Goal: Information Seeking & Learning: Learn about a topic

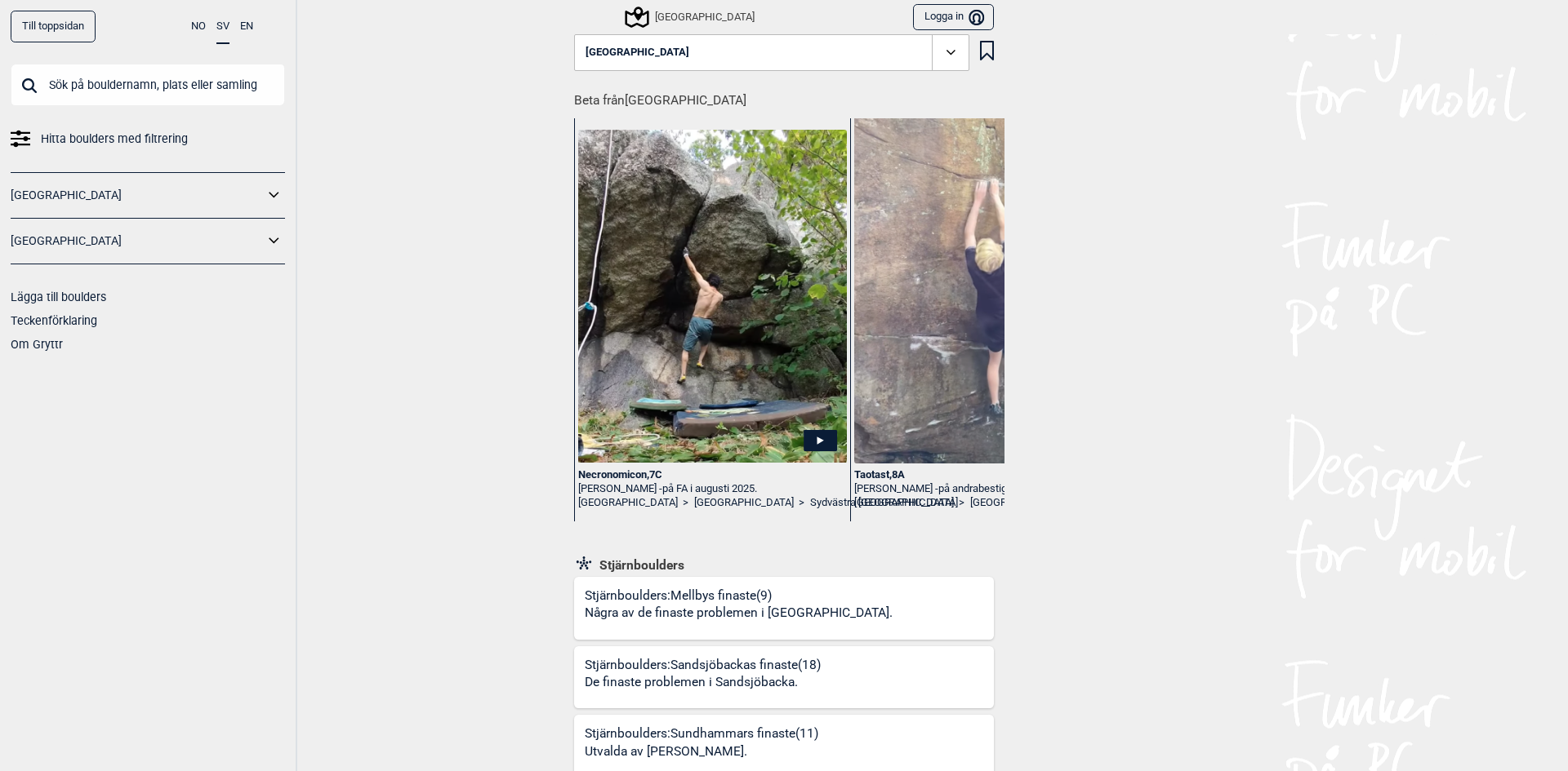
click at [112, 76] on input "text" at bounding box center [147, 84] width 275 height 42
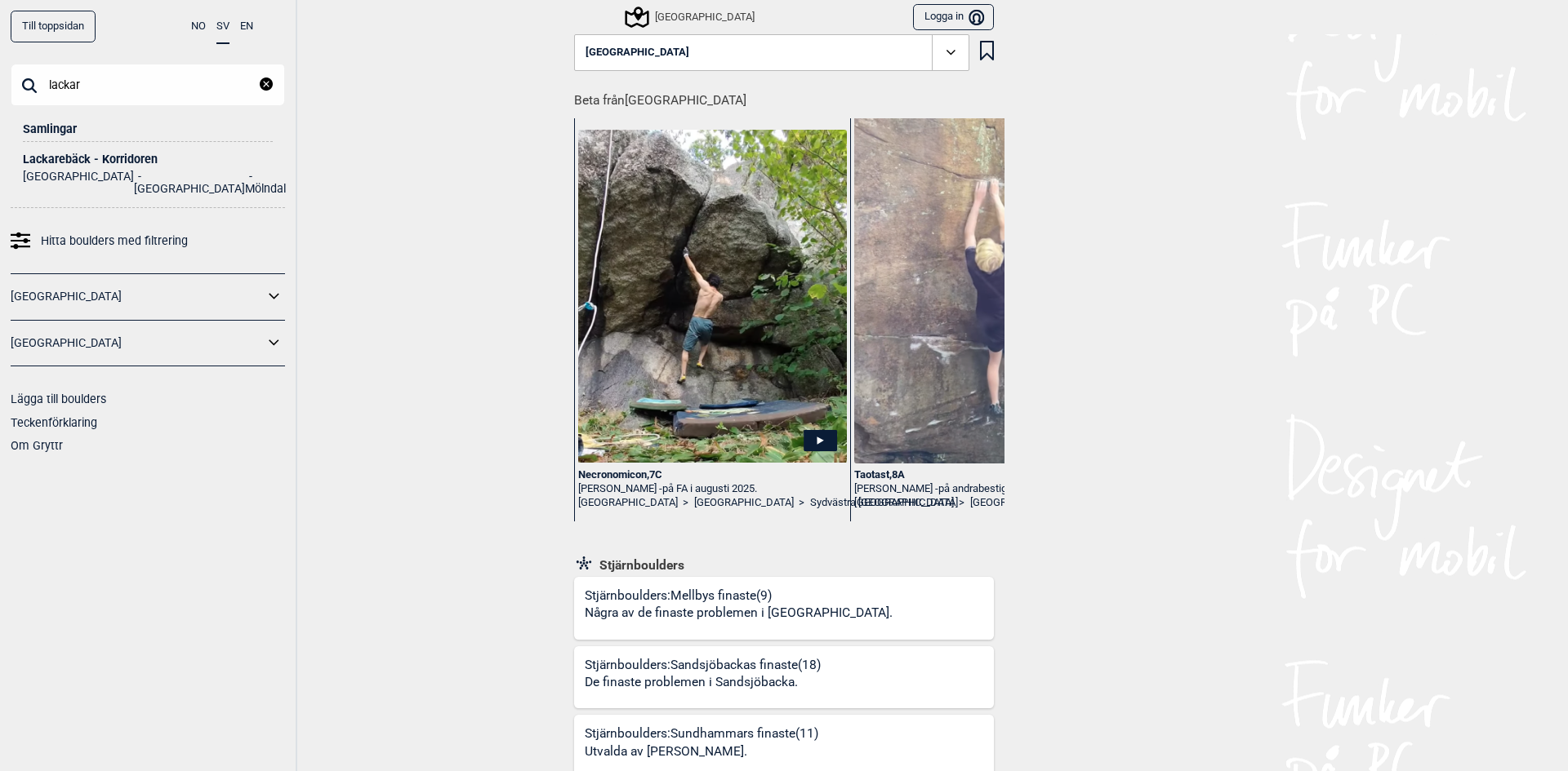
type input "lackar"
click at [73, 156] on div "Lackarebäck - Korridoren" at bounding box center [147, 159] width 250 height 12
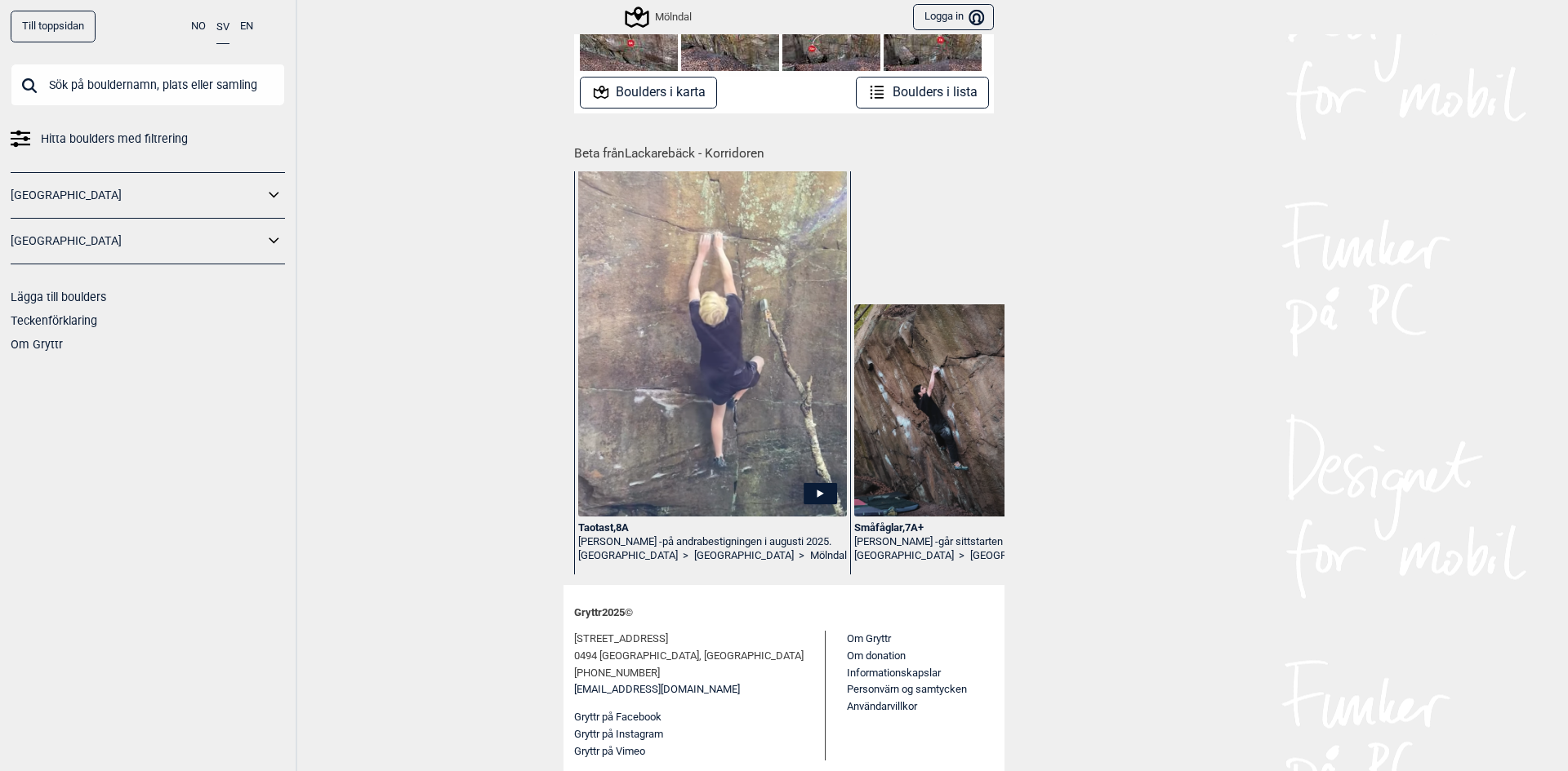
scroll to position [128, 0]
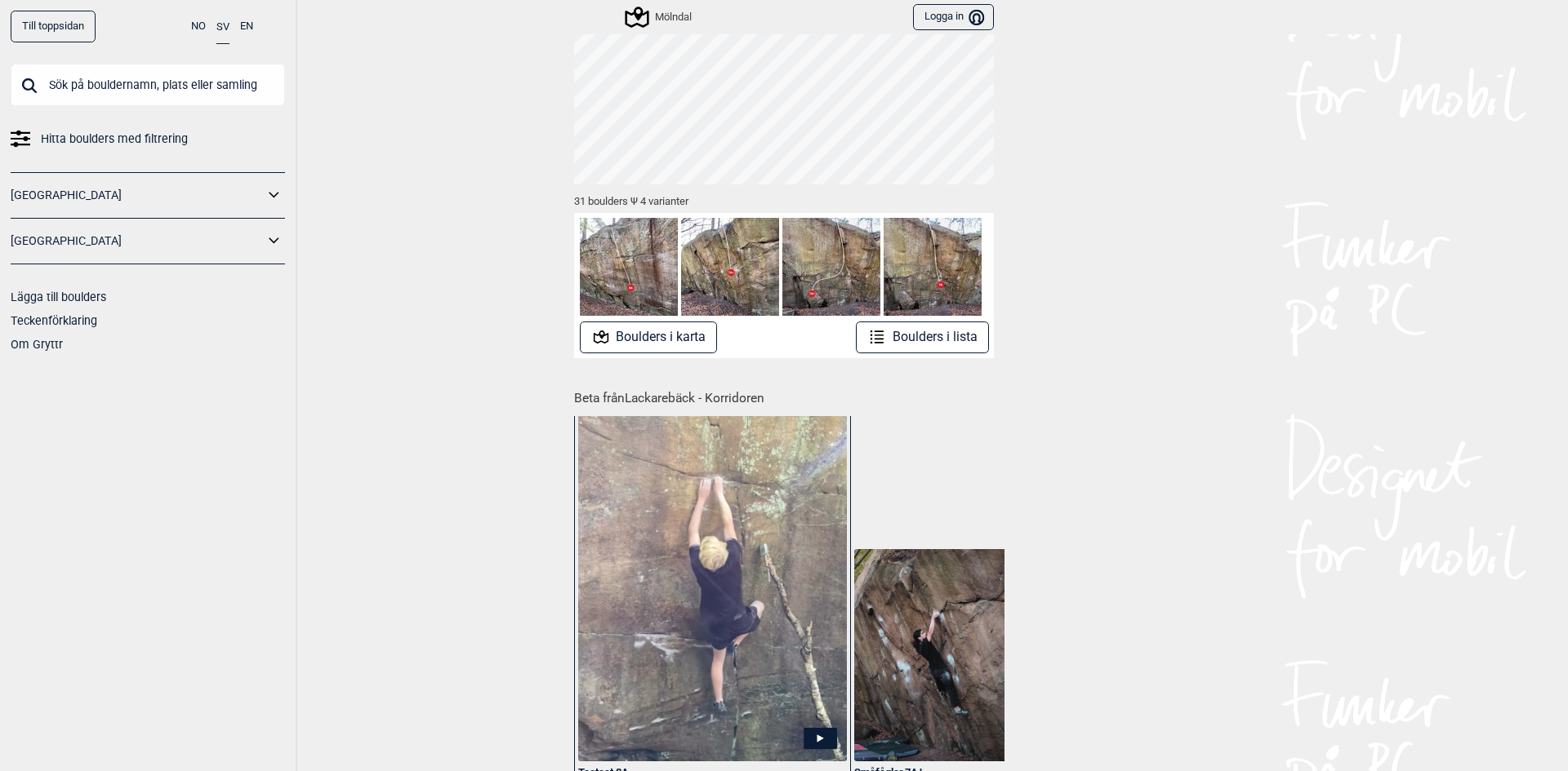
click at [620, 263] on img at bounding box center [628, 267] width 98 height 98
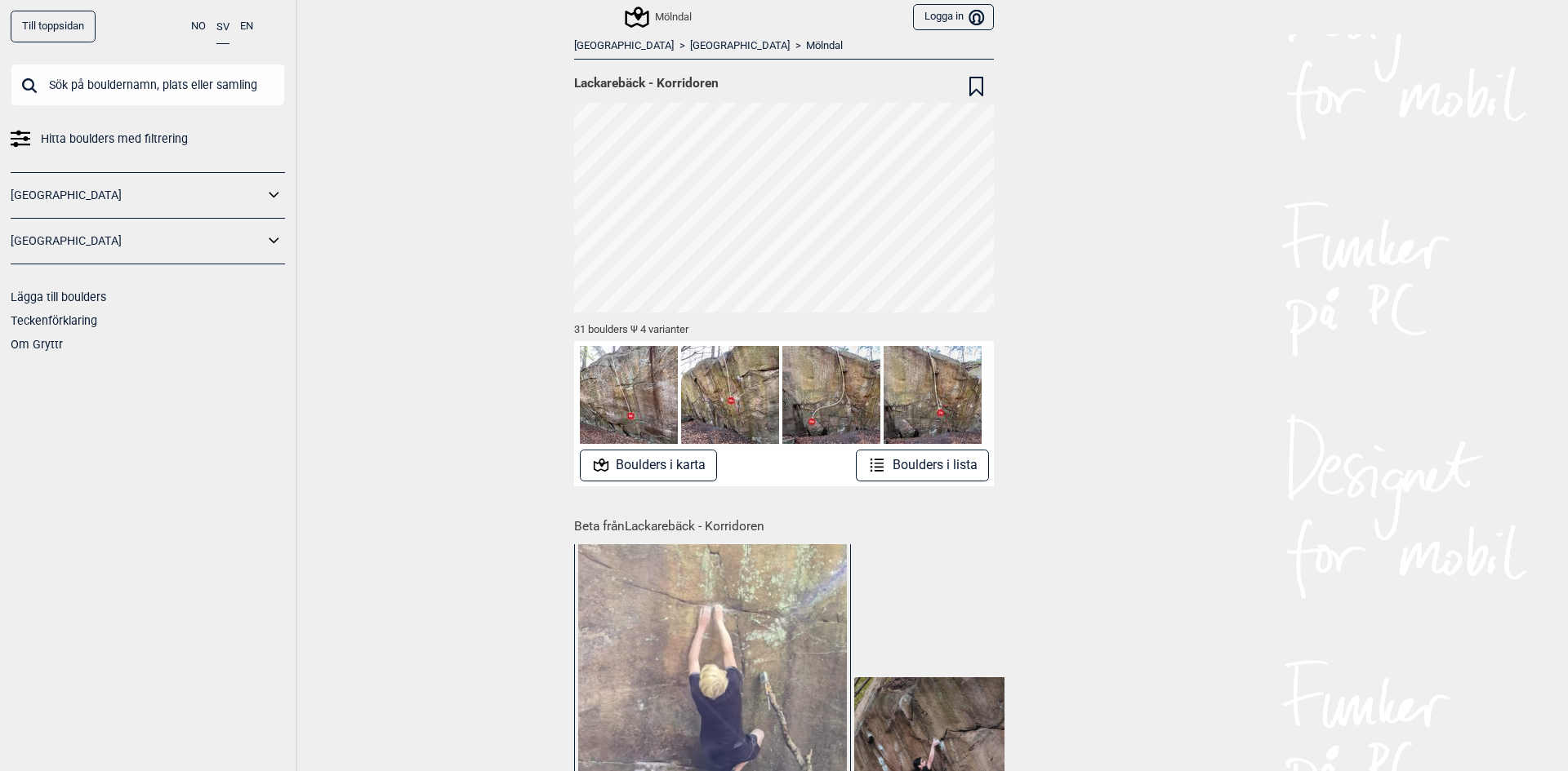
click at [936, 460] on button "Boulders i lista" at bounding box center [922, 465] width 133 height 32
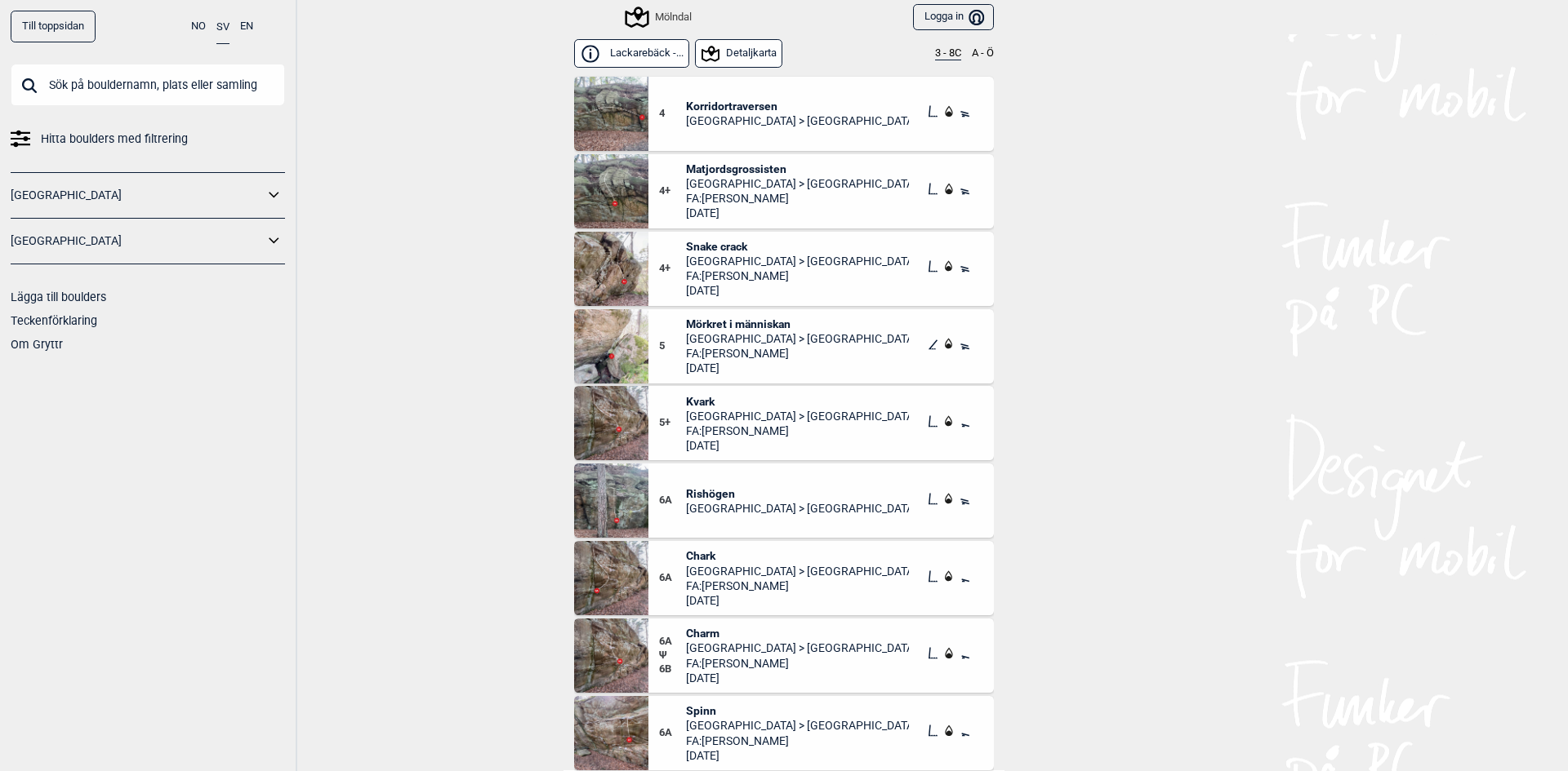
click at [614, 119] on img at bounding box center [611, 114] width 75 height 75
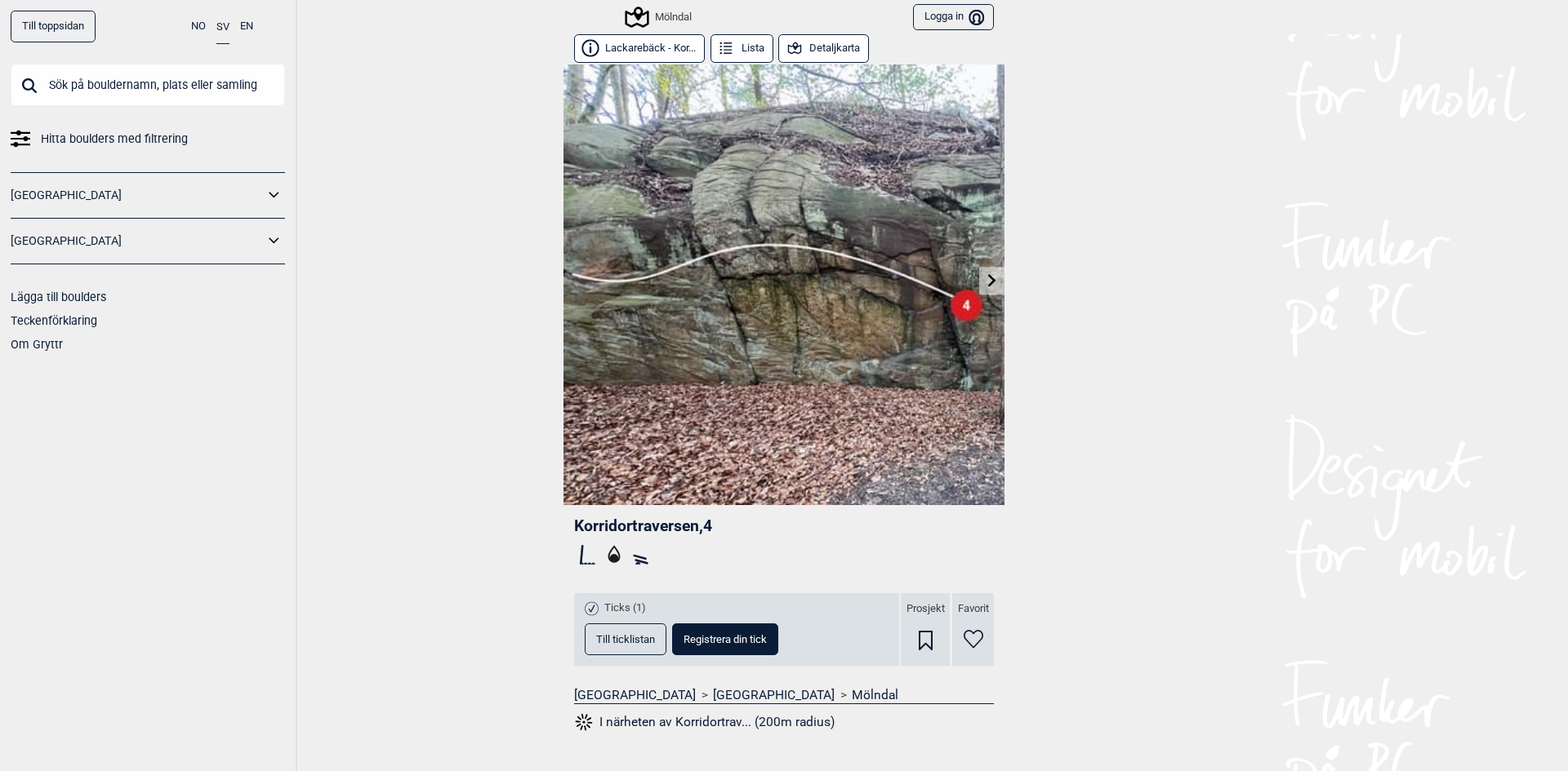
click at [986, 274] on icon at bounding box center [992, 280] width 13 height 13
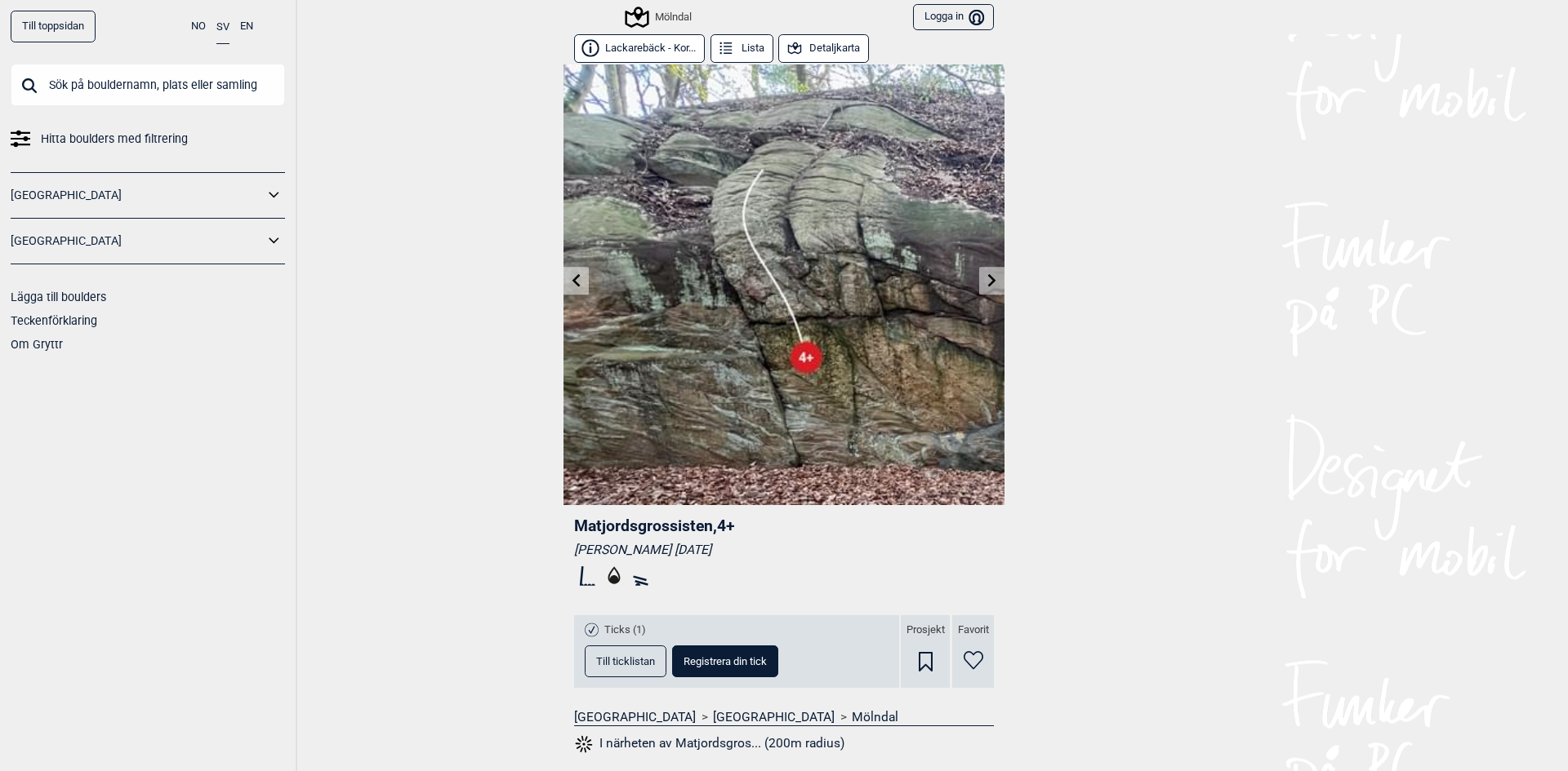
click at [988, 283] on icon at bounding box center [992, 280] width 8 height 13
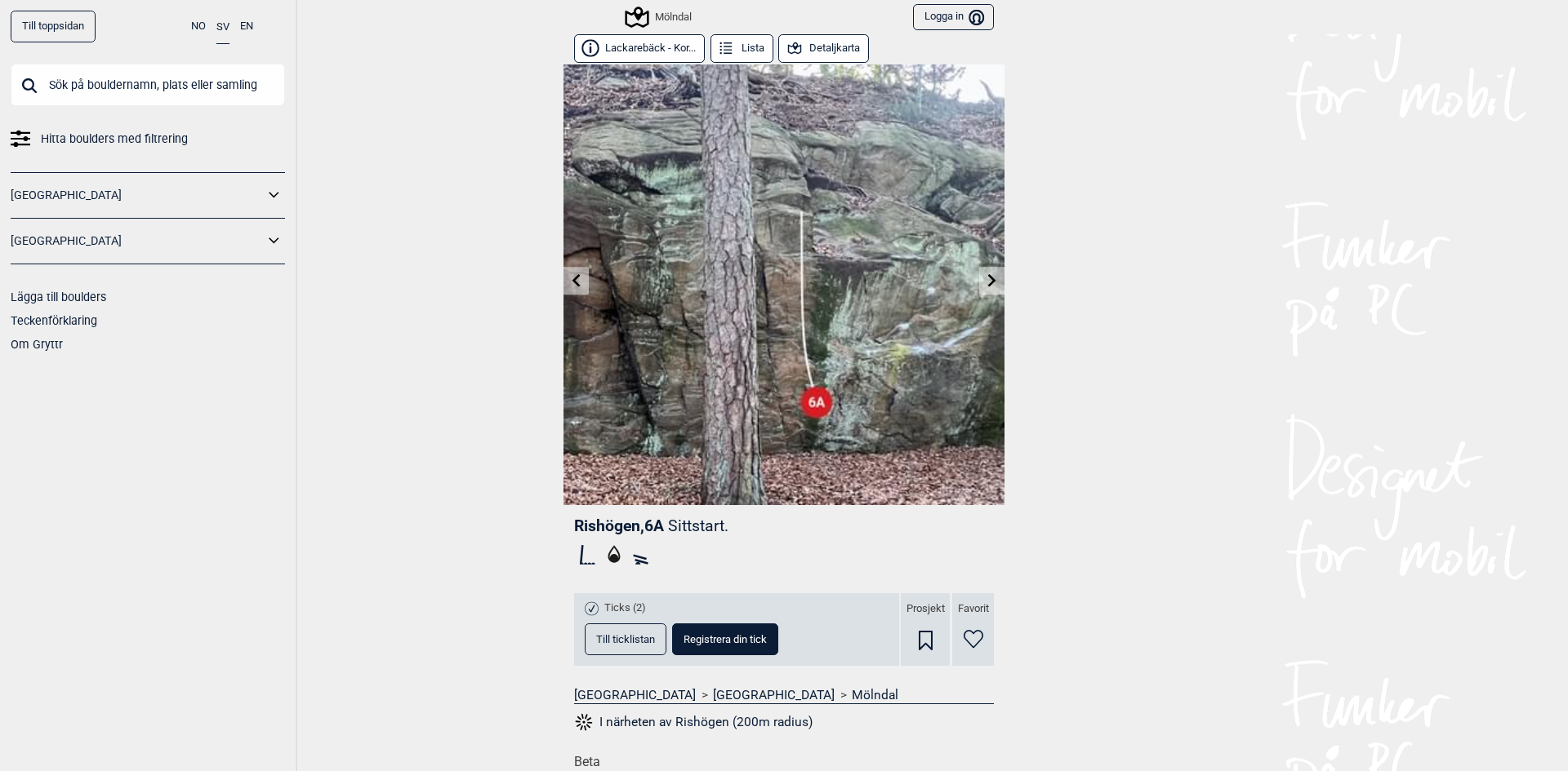
click at [986, 283] on icon at bounding box center [992, 280] width 13 height 13
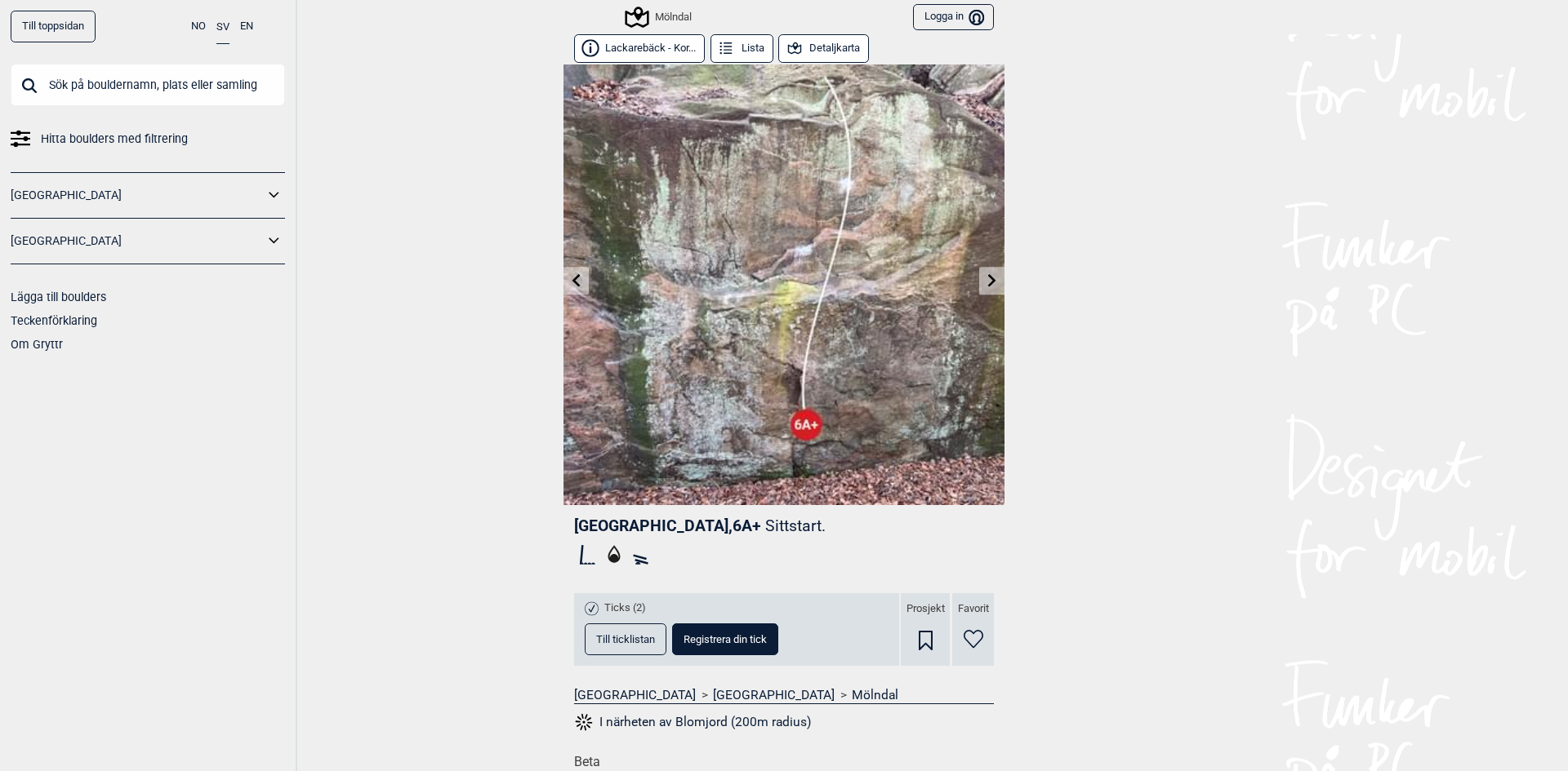
click at [986, 283] on icon at bounding box center [992, 280] width 13 height 13
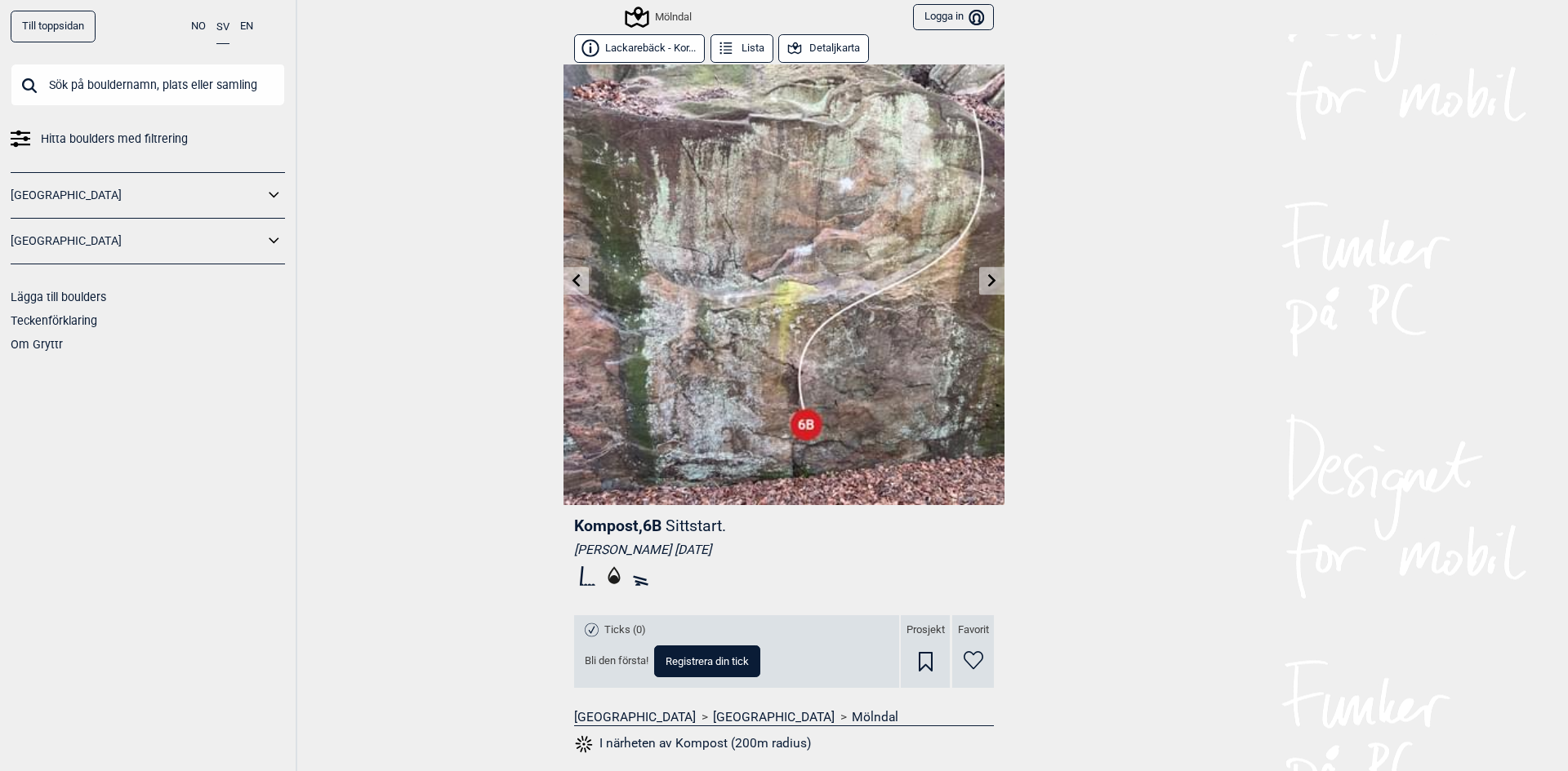
click at [986, 283] on icon at bounding box center [992, 280] width 13 height 13
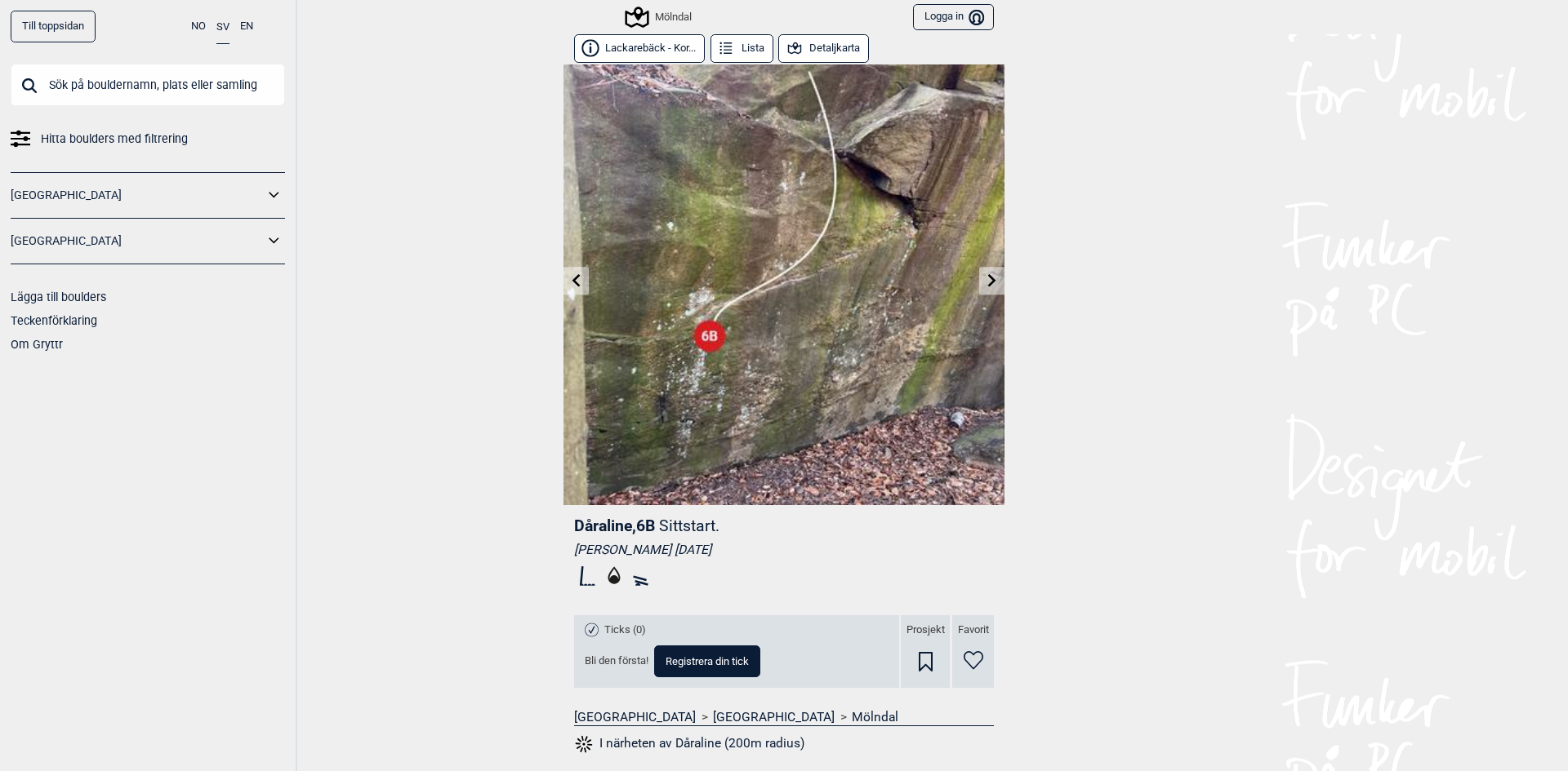
click at [577, 282] on link at bounding box center [576, 281] width 25 height 27
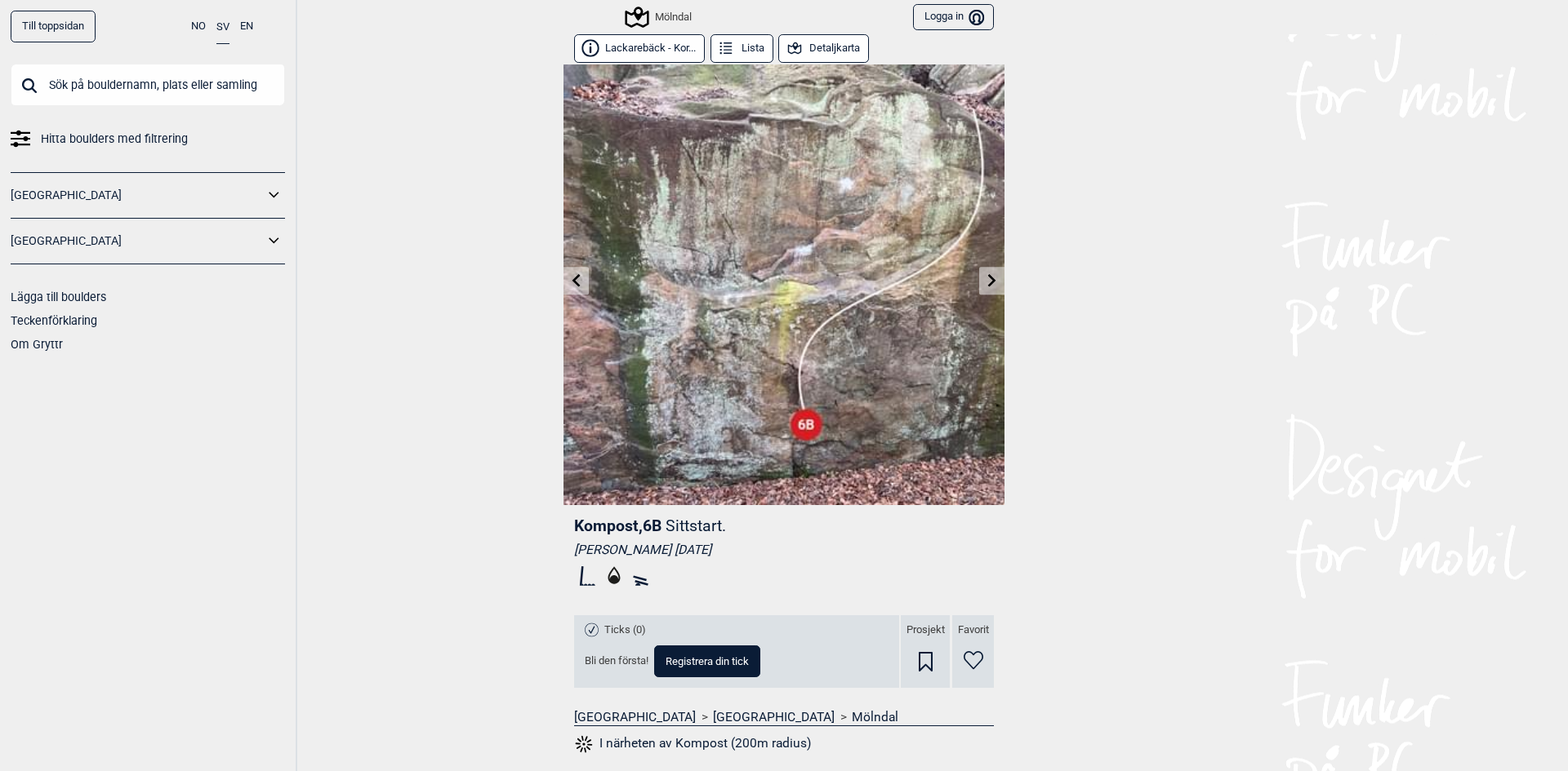
click at [988, 285] on icon at bounding box center [992, 280] width 8 height 13
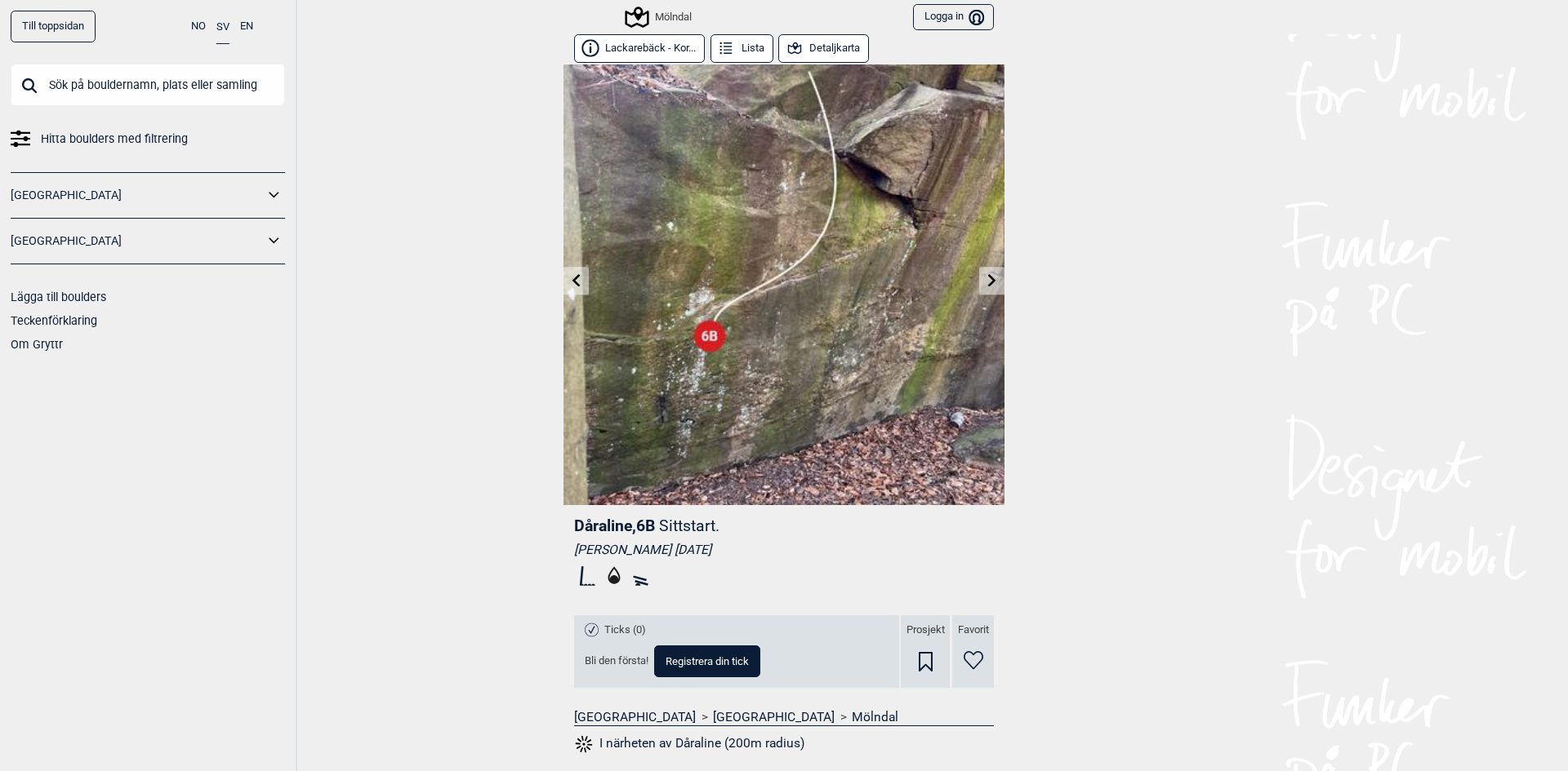
click at [988, 285] on icon at bounding box center [992, 280] width 8 height 13
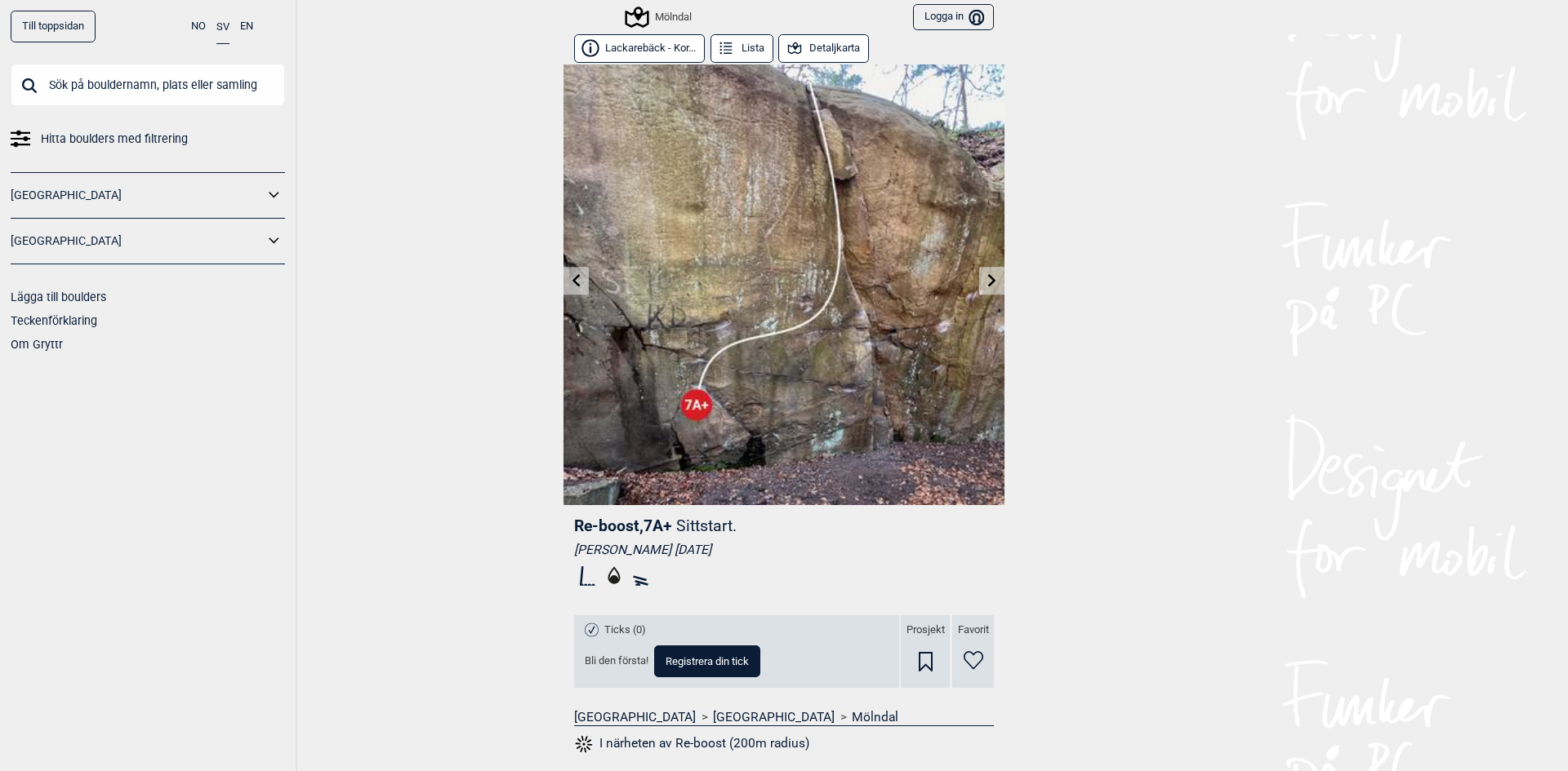
click at [988, 285] on icon at bounding box center [992, 280] width 8 height 13
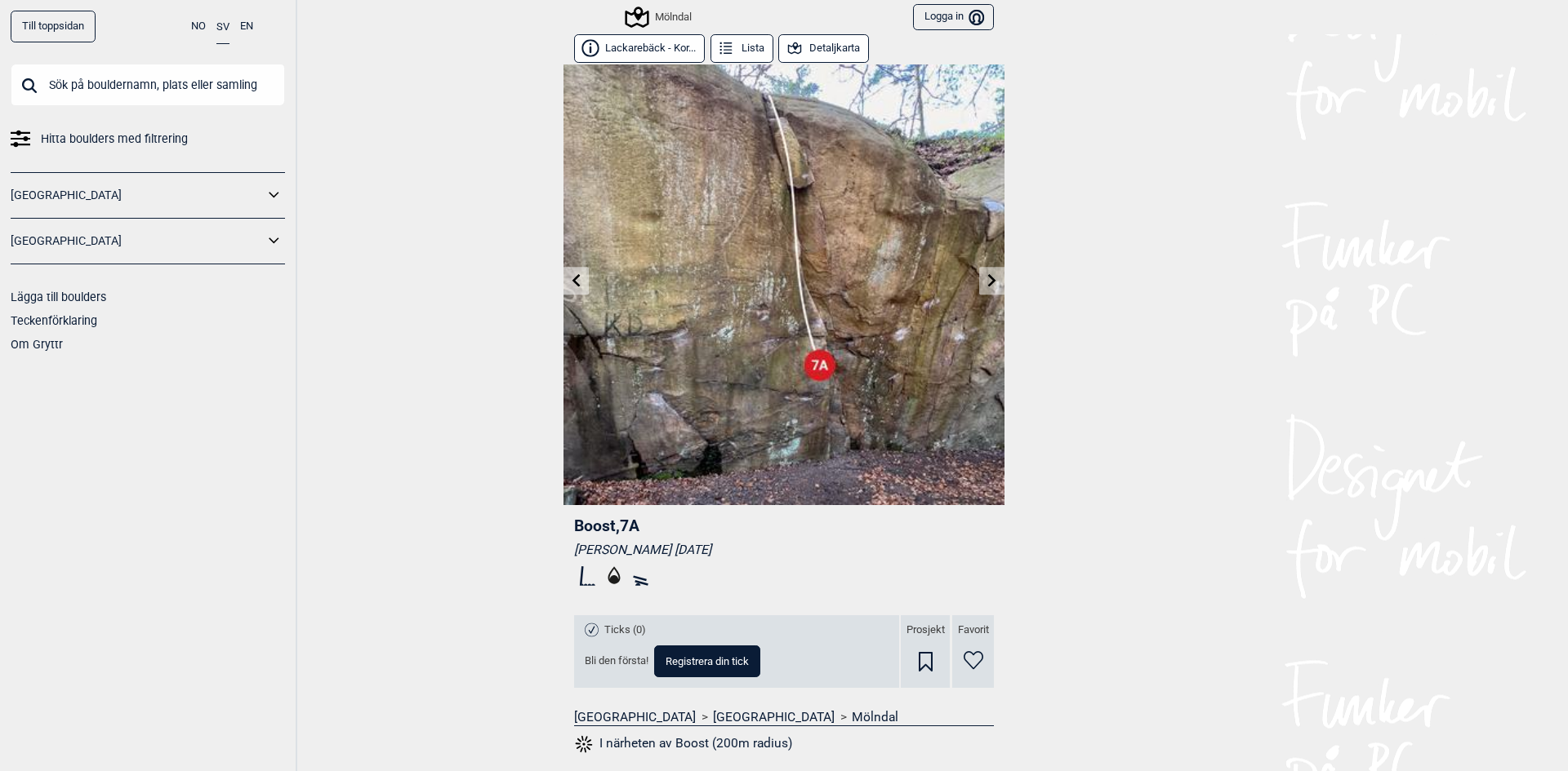
click at [988, 285] on icon at bounding box center [992, 280] width 8 height 13
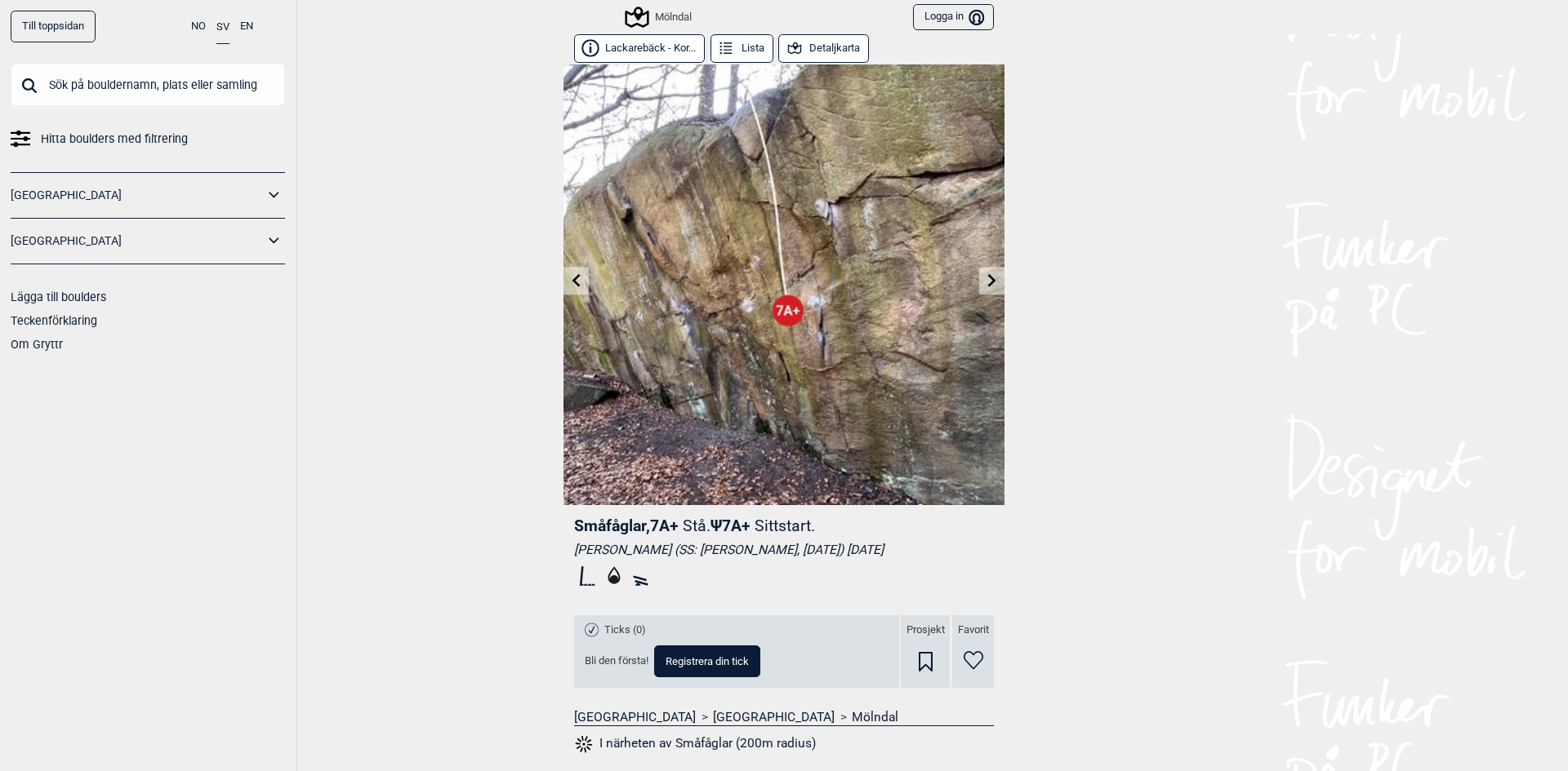
click at [988, 285] on icon at bounding box center [992, 280] width 8 height 13
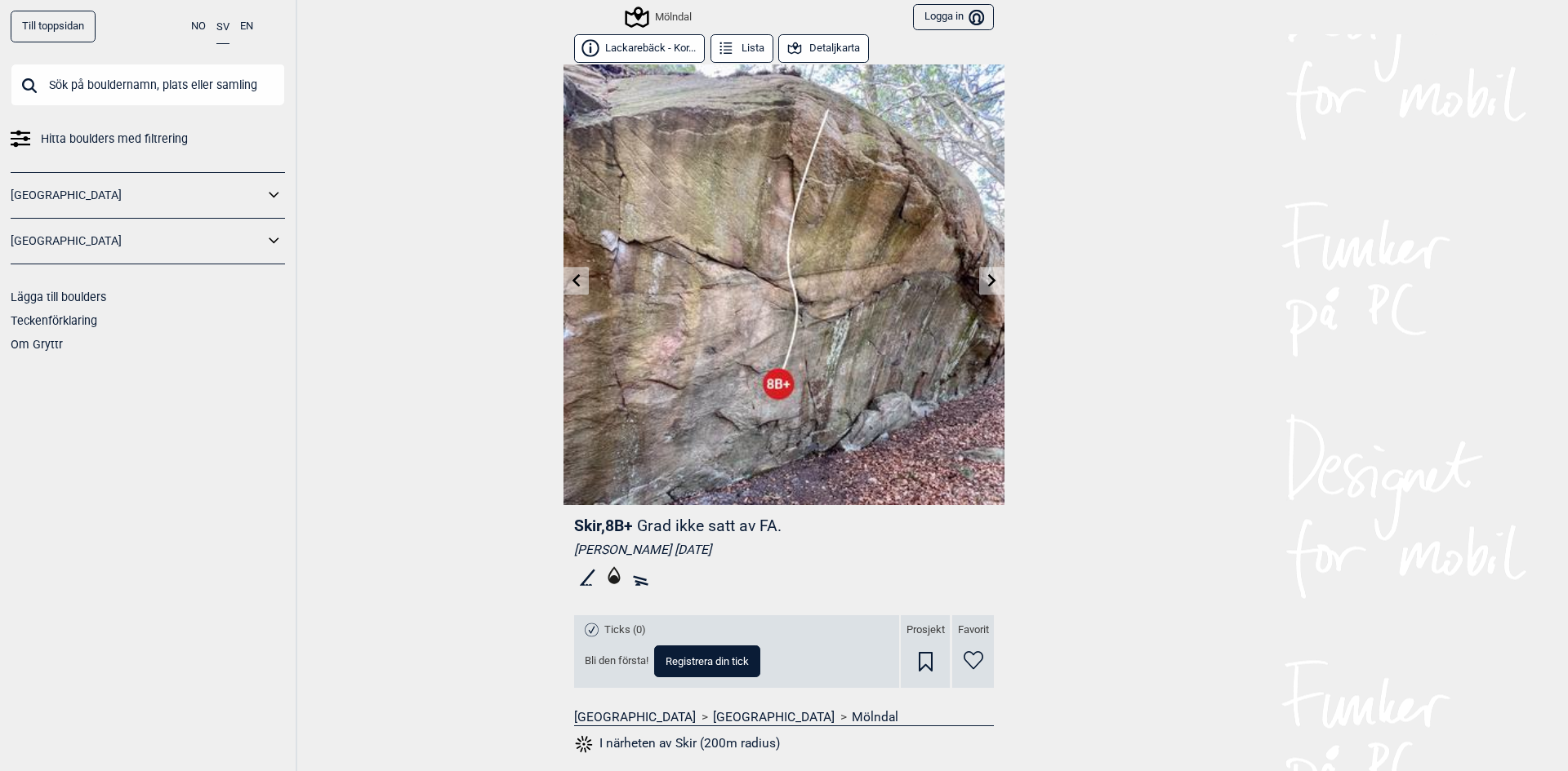
click at [993, 273] on link at bounding box center [991, 281] width 25 height 27
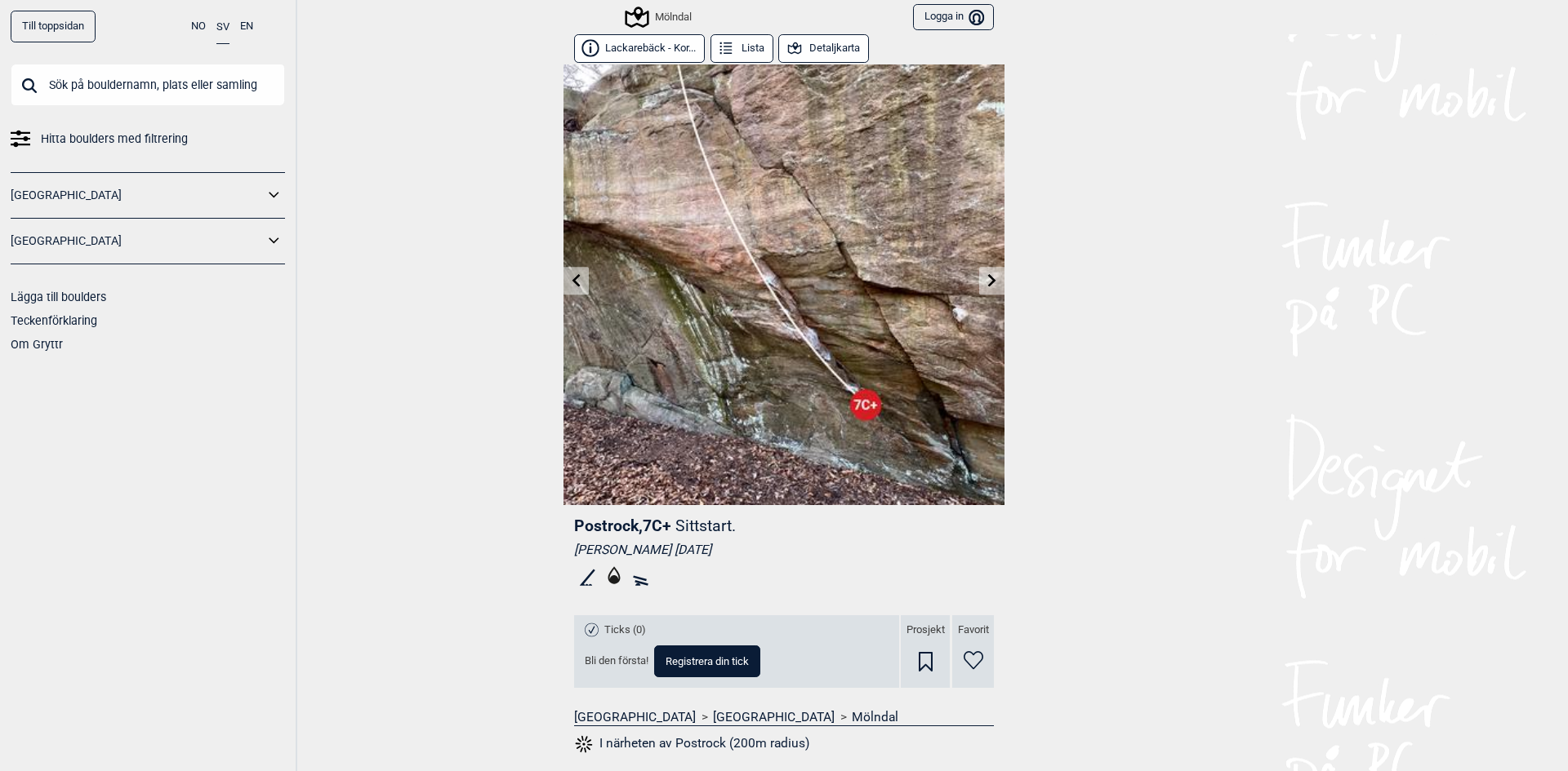
click at [993, 273] on link at bounding box center [991, 281] width 25 height 27
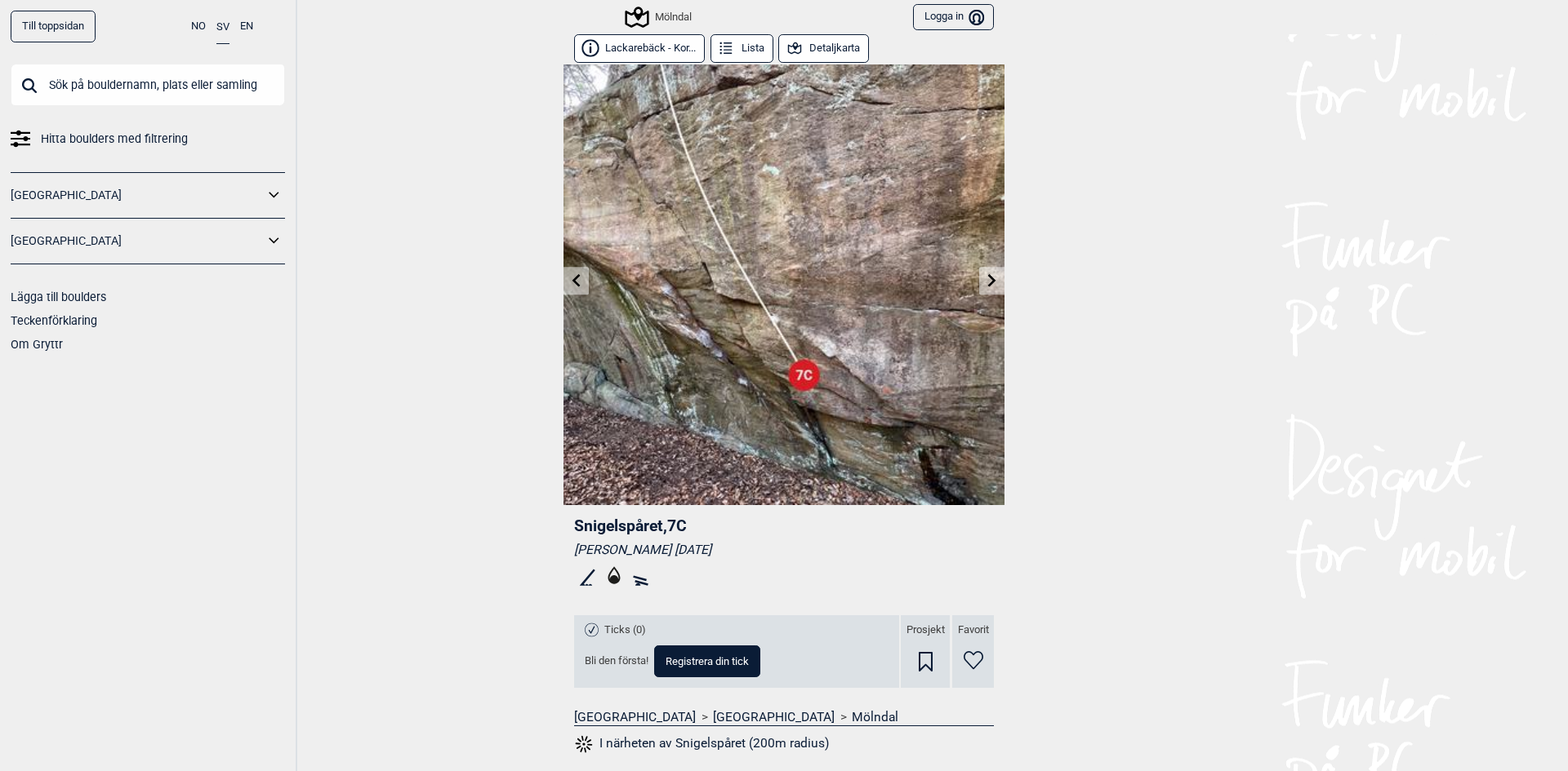
click at [986, 278] on icon at bounding box center [992, 280] width 13 height 13
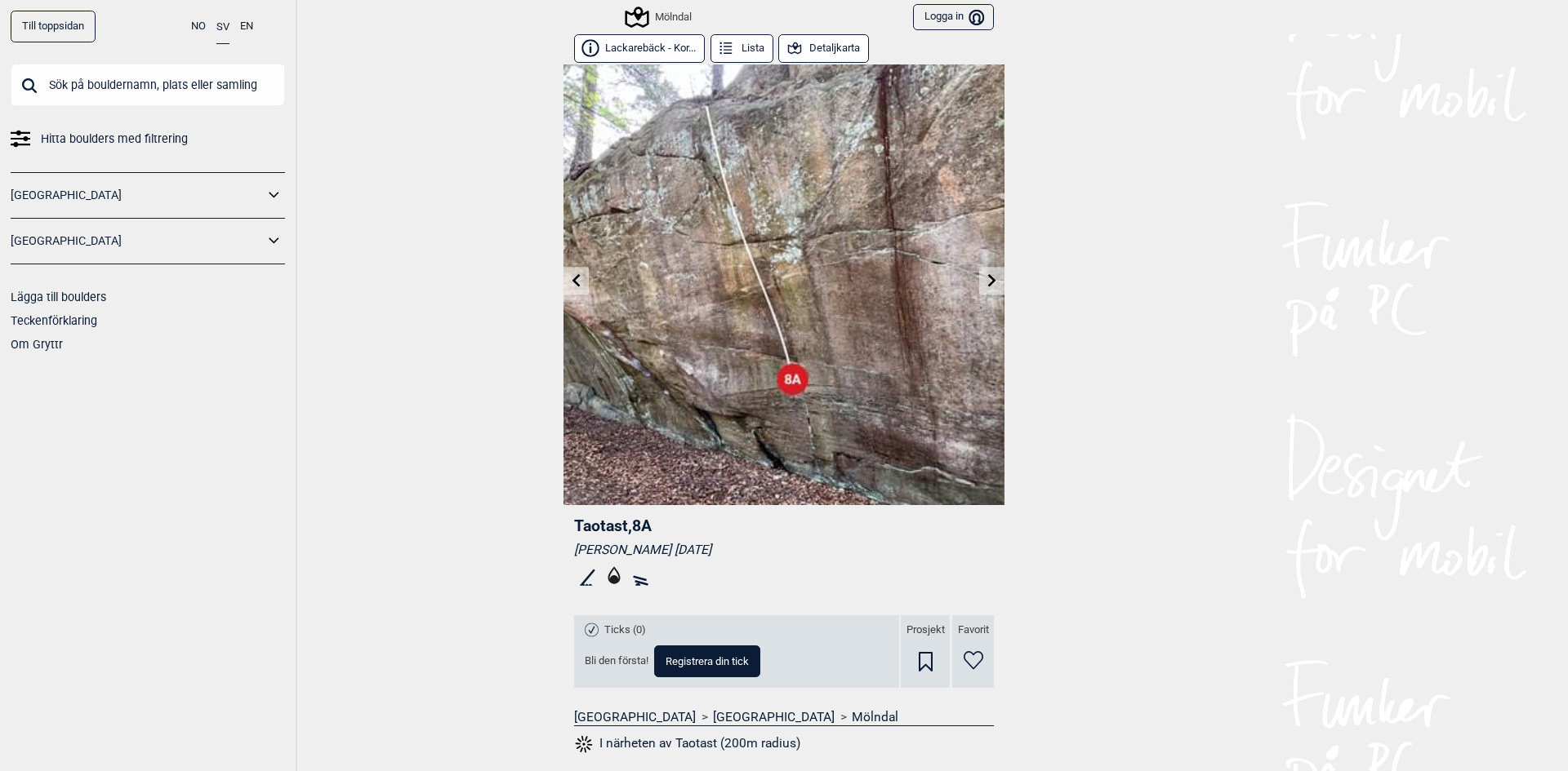
click at [986, 278] on icon at bounding box center [992, 280] width 13 height 13
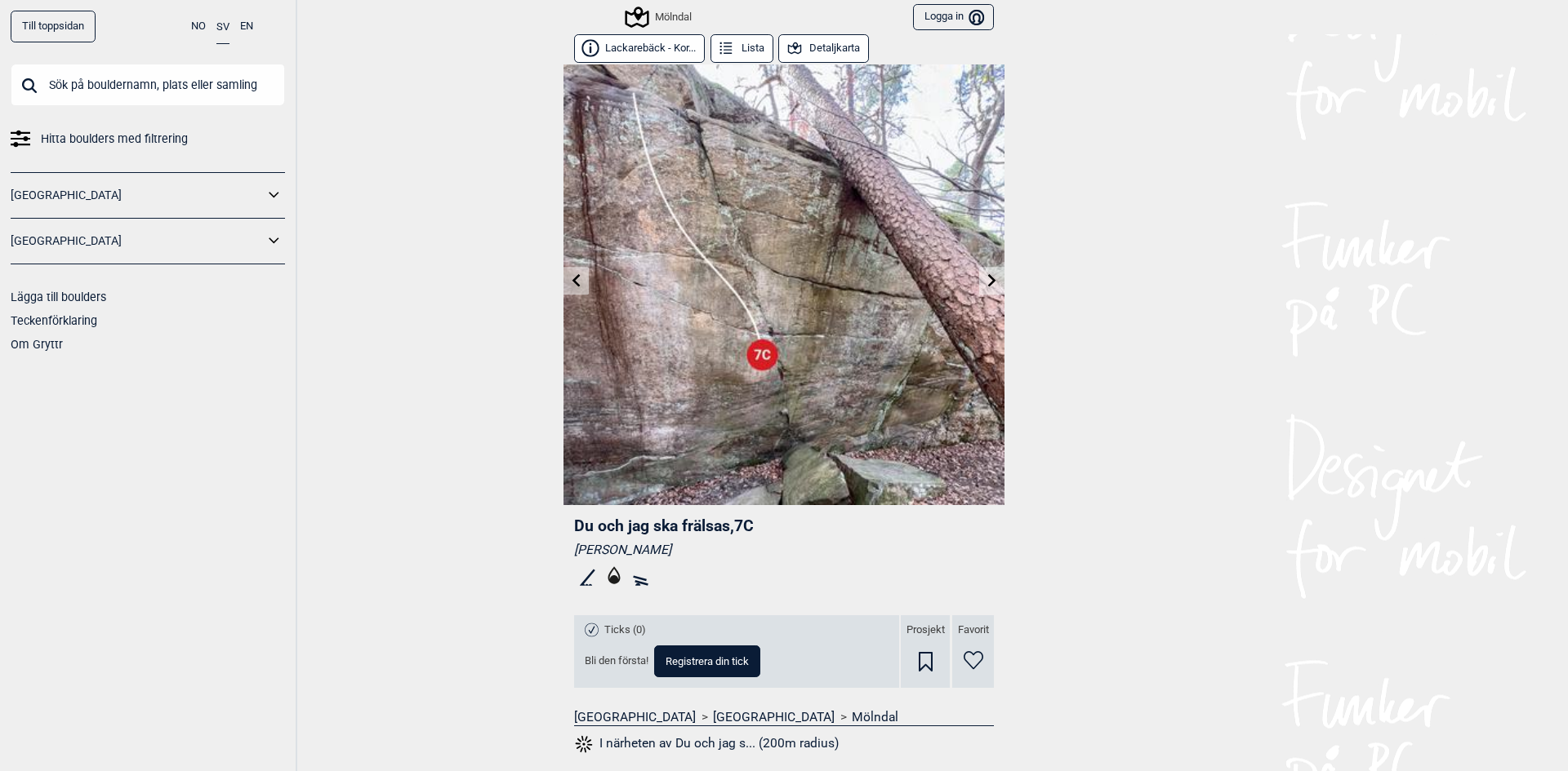
click at [986, 278] on icon at bounding box center [992, 280] width 13 height 13
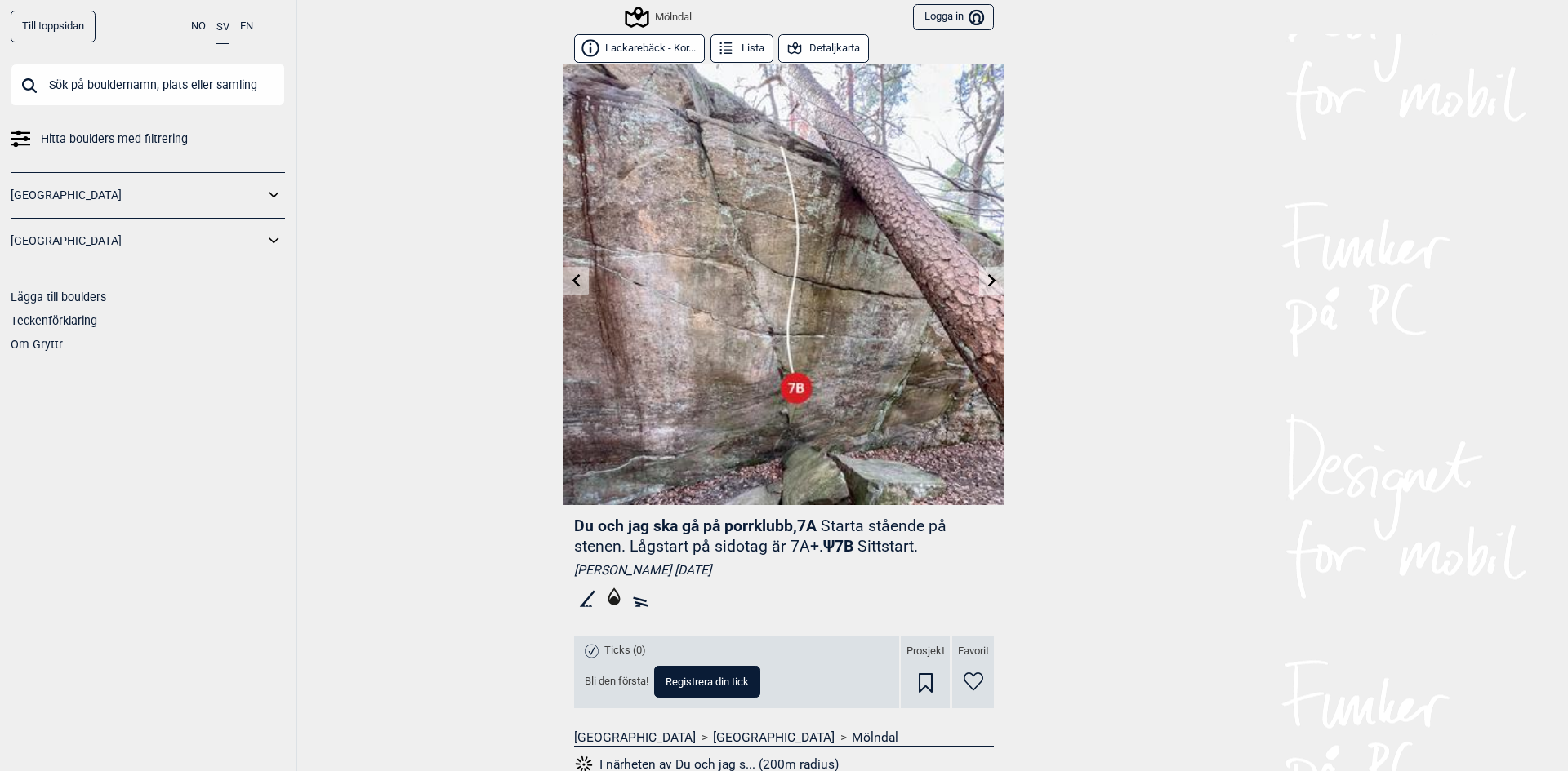
click at [986, 278] on icon at bounding box center [992, 280] width 13 height 13
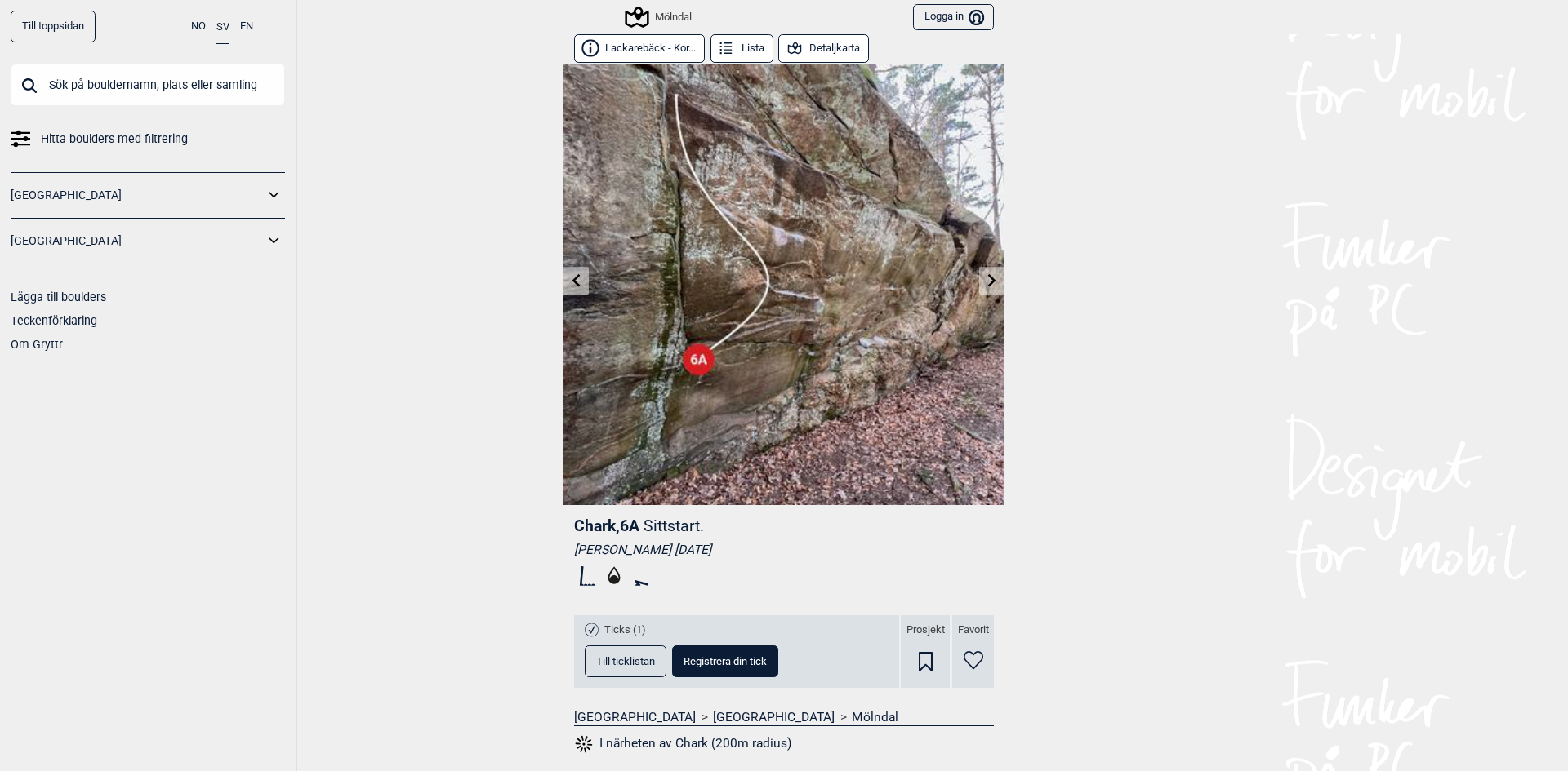
click at [986, 278] on icon at bounding box center [992, 280] width 13 height 13
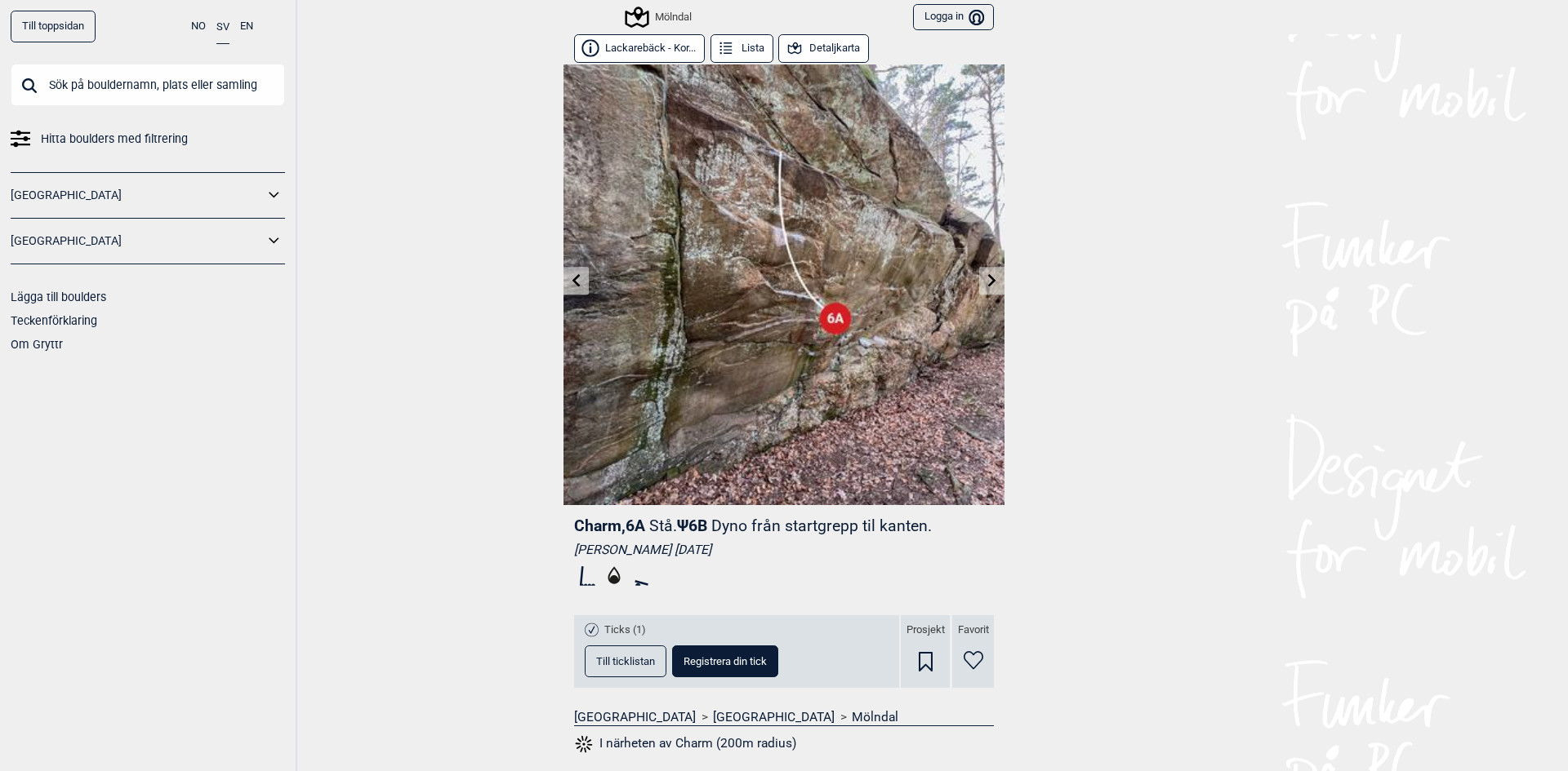
click at [986, 278] on icon at bounding box center [992, 280] width 13 height 13
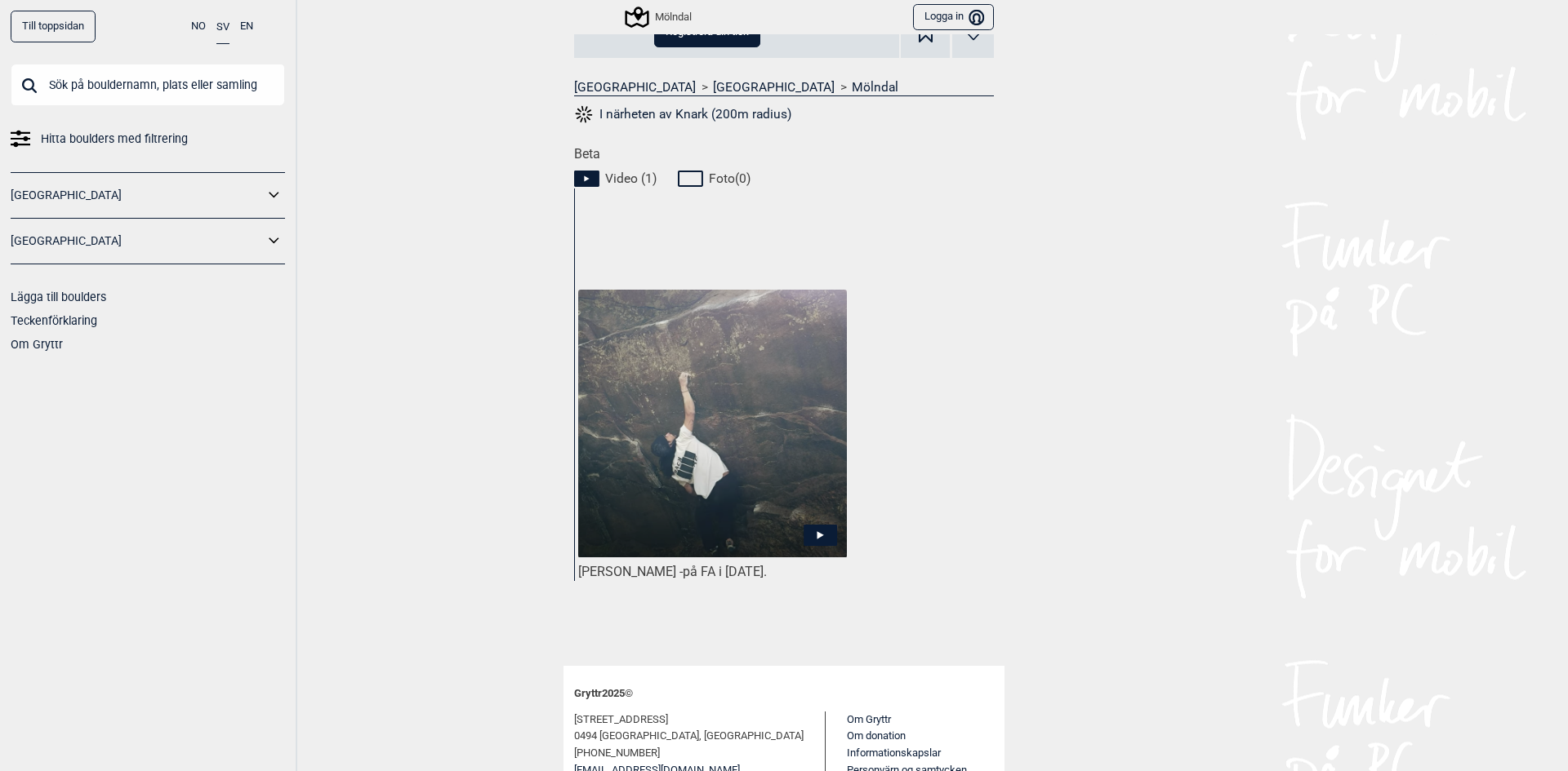
scroll to position [653, 0]
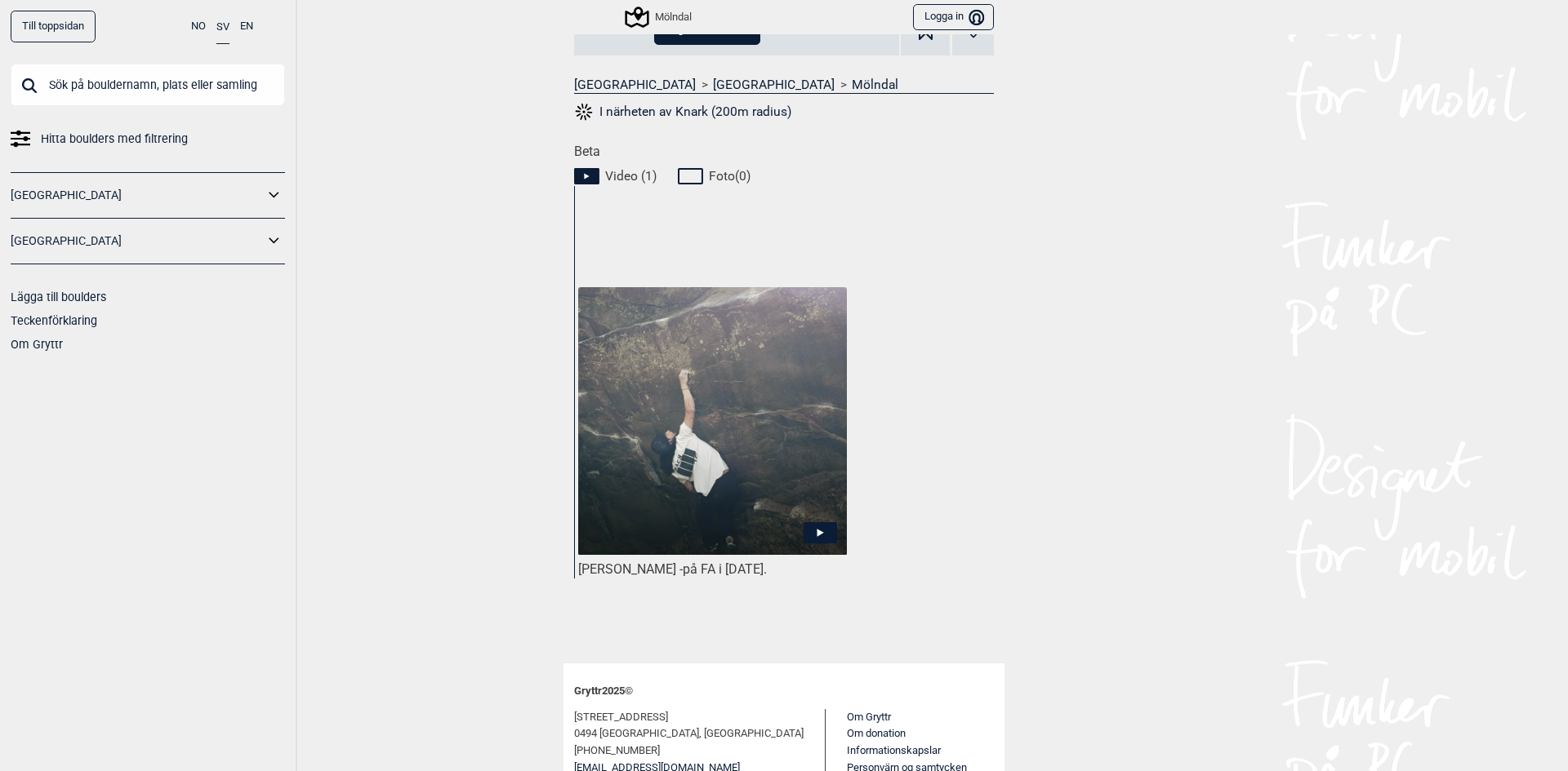
click at [817, 534] on icon at bounding box center [820, 533] width 34 height 21
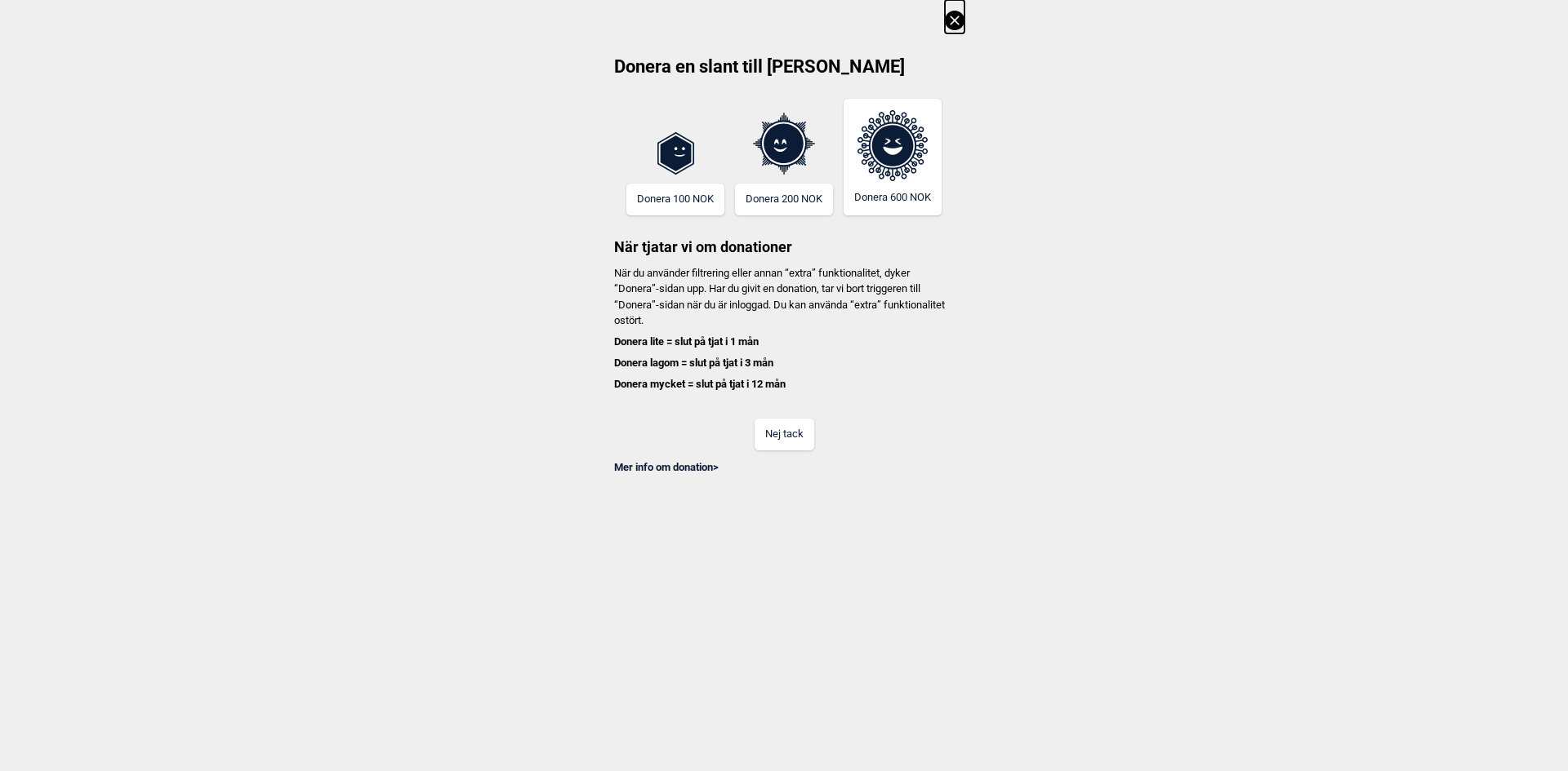
click at [771, 425] on button "Nej tack" at bounding box center [784, 434] width 60 height 32
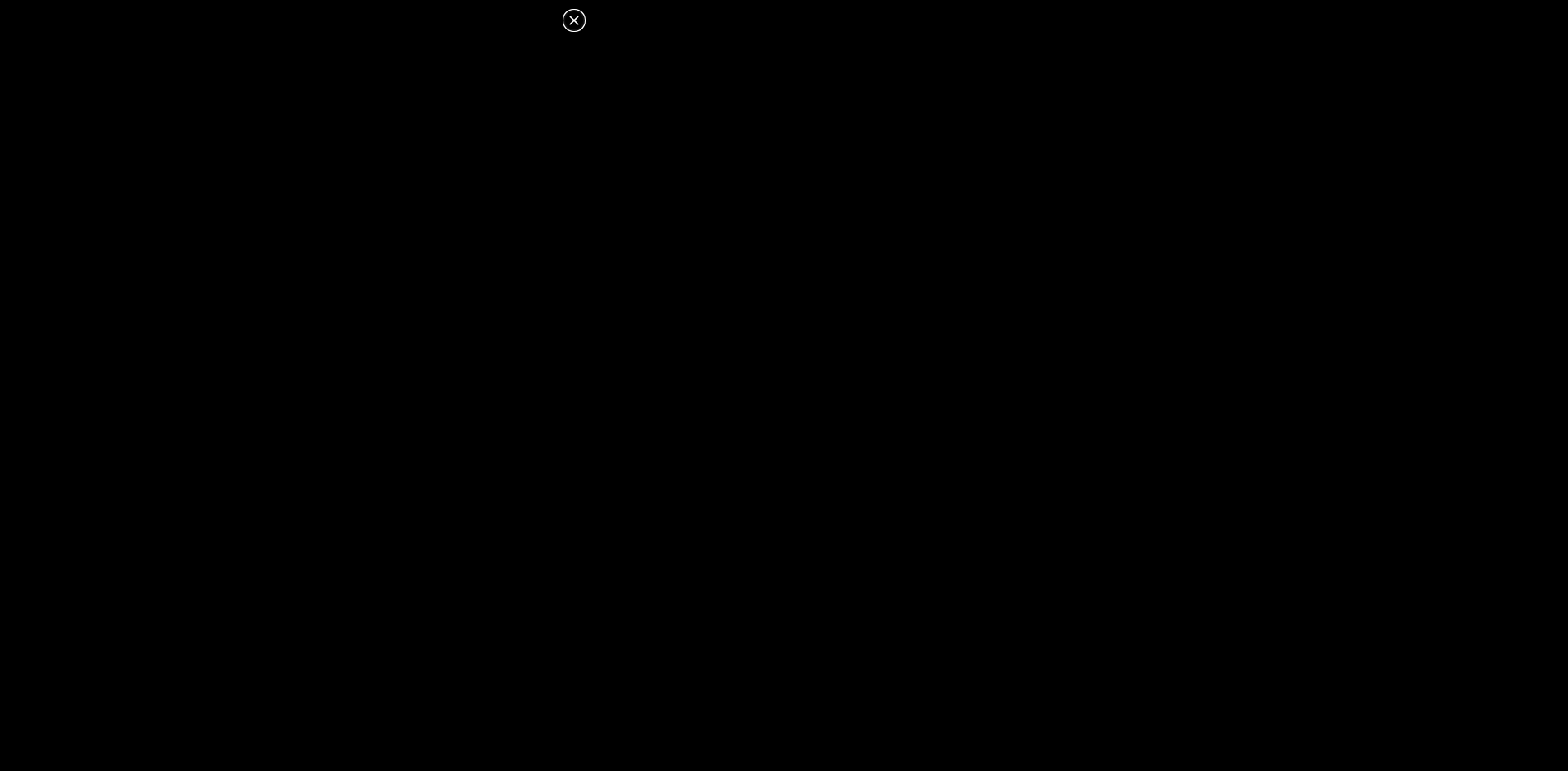
click button at bounding box center [574, 20] width 20 height 20
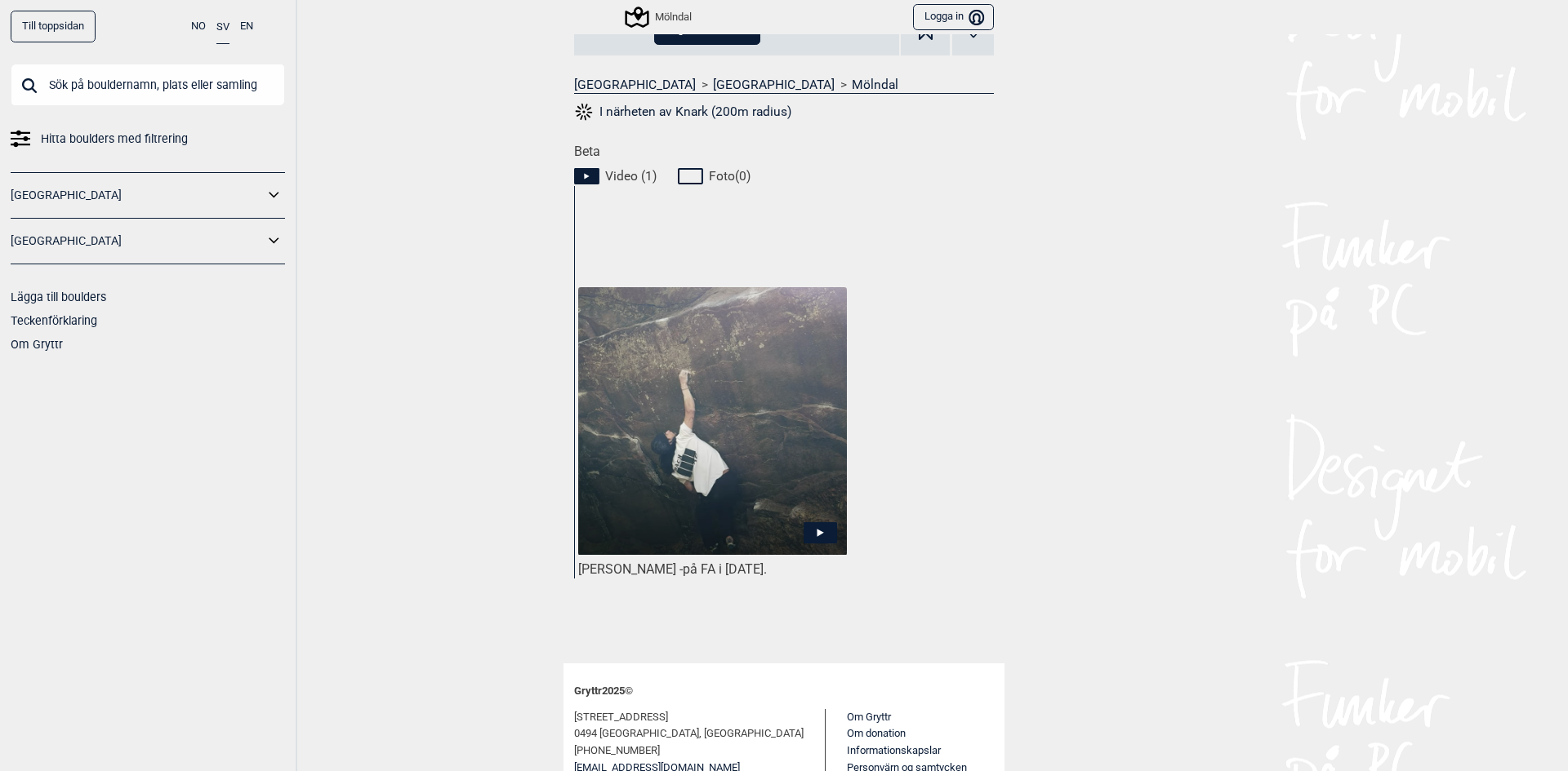
click at [684, 429] on img at bounding box center [712, 421] width 269 height 268
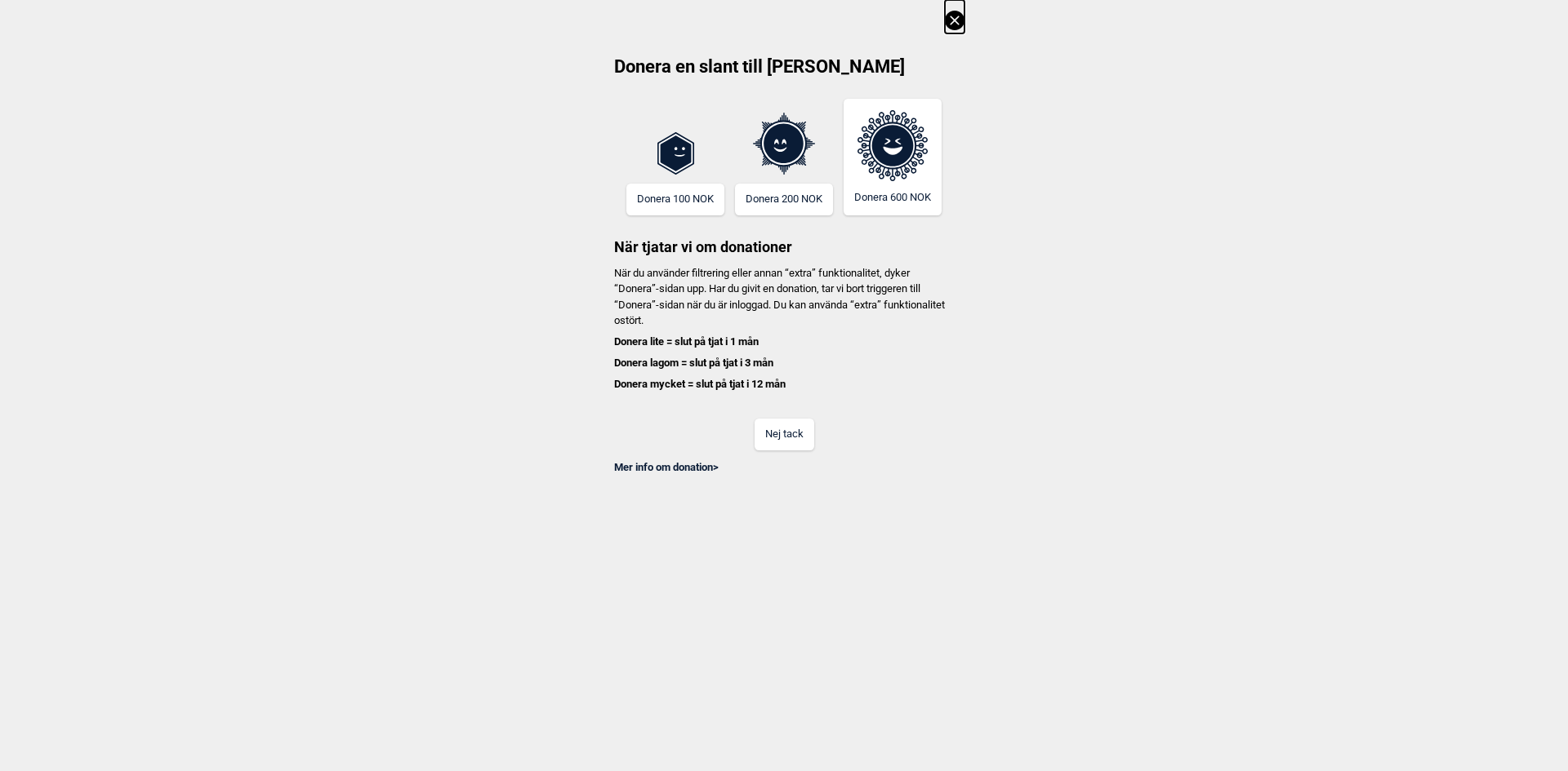
click at [788, 431] on button "Nej tack" at bounding box center [784, 434] width 60 height 32
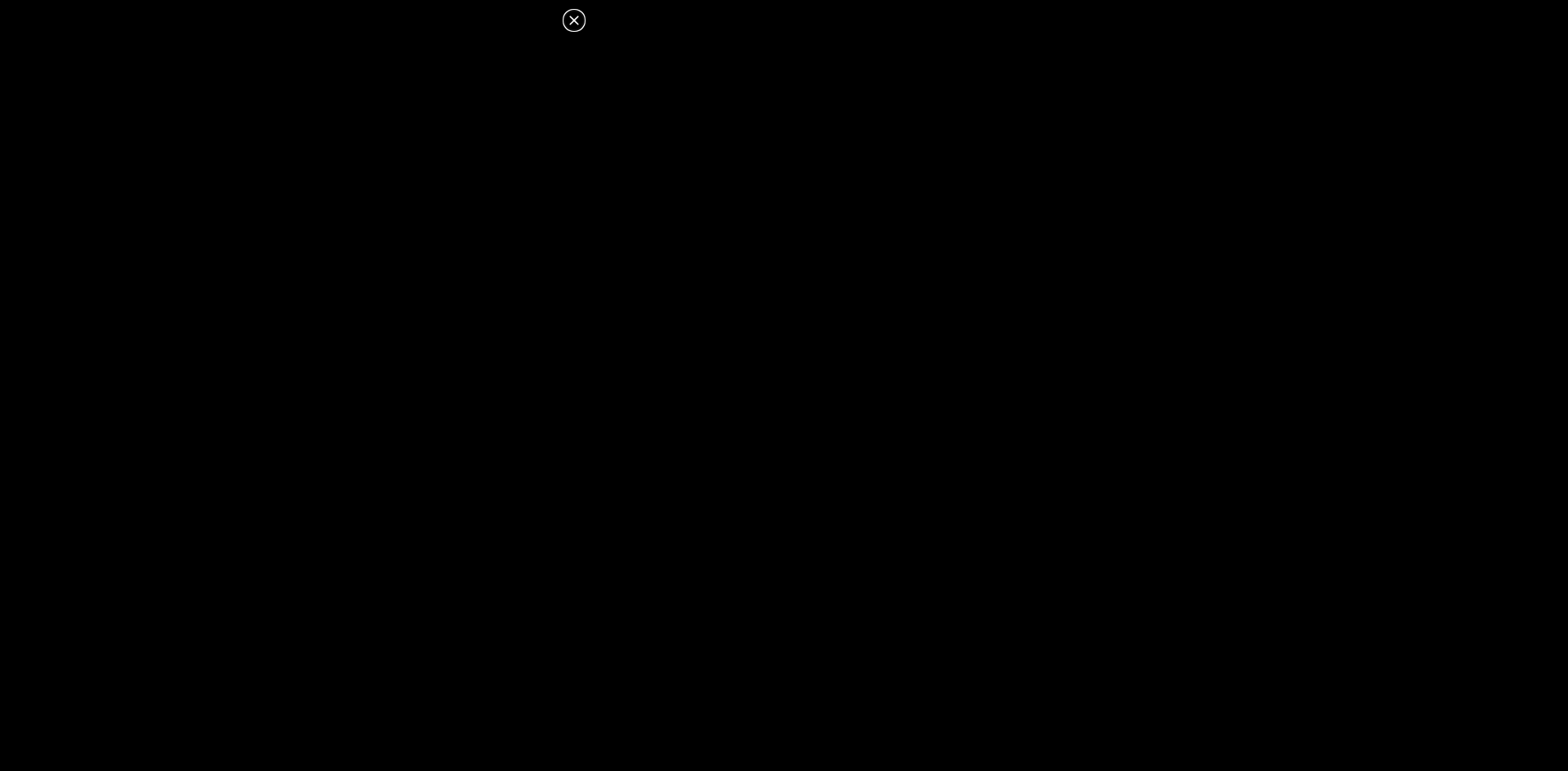
click at [578, 19] on icon at bounding box center [574, 20] width 20 height 20
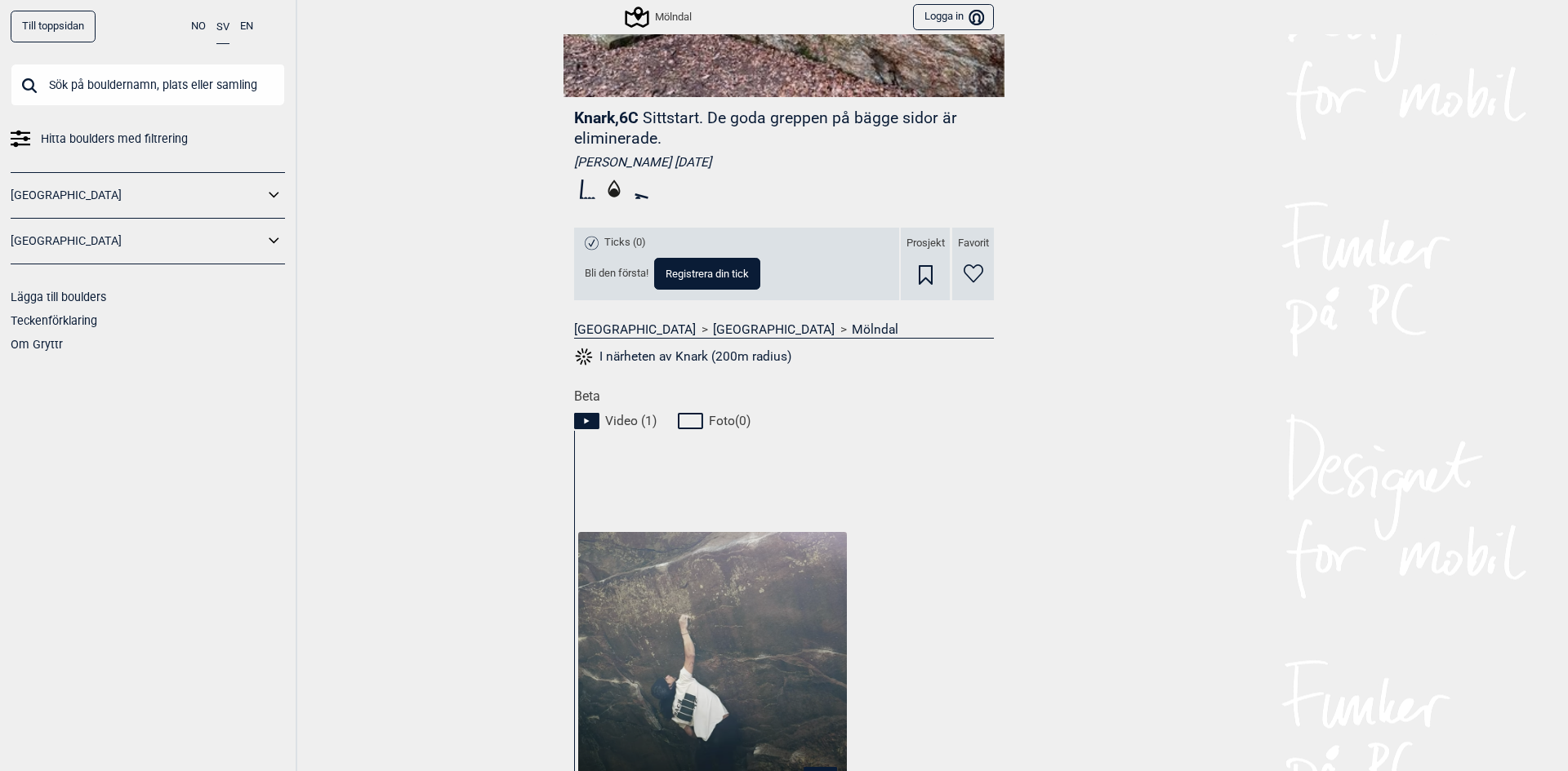
scroll to position [0, 0]
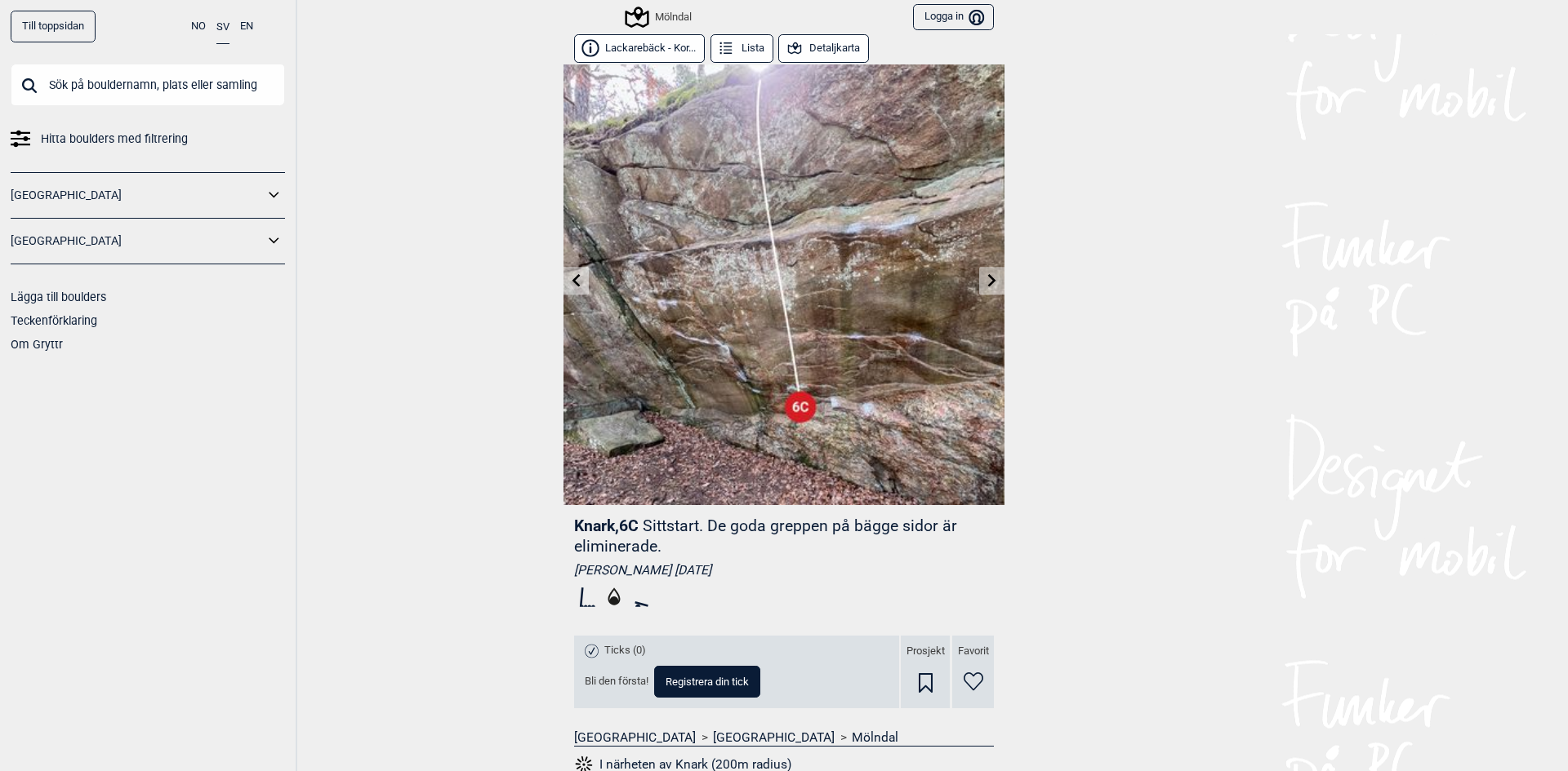
click at [988, 280] on icon at bounding box center [992, 280] width 8 height 13
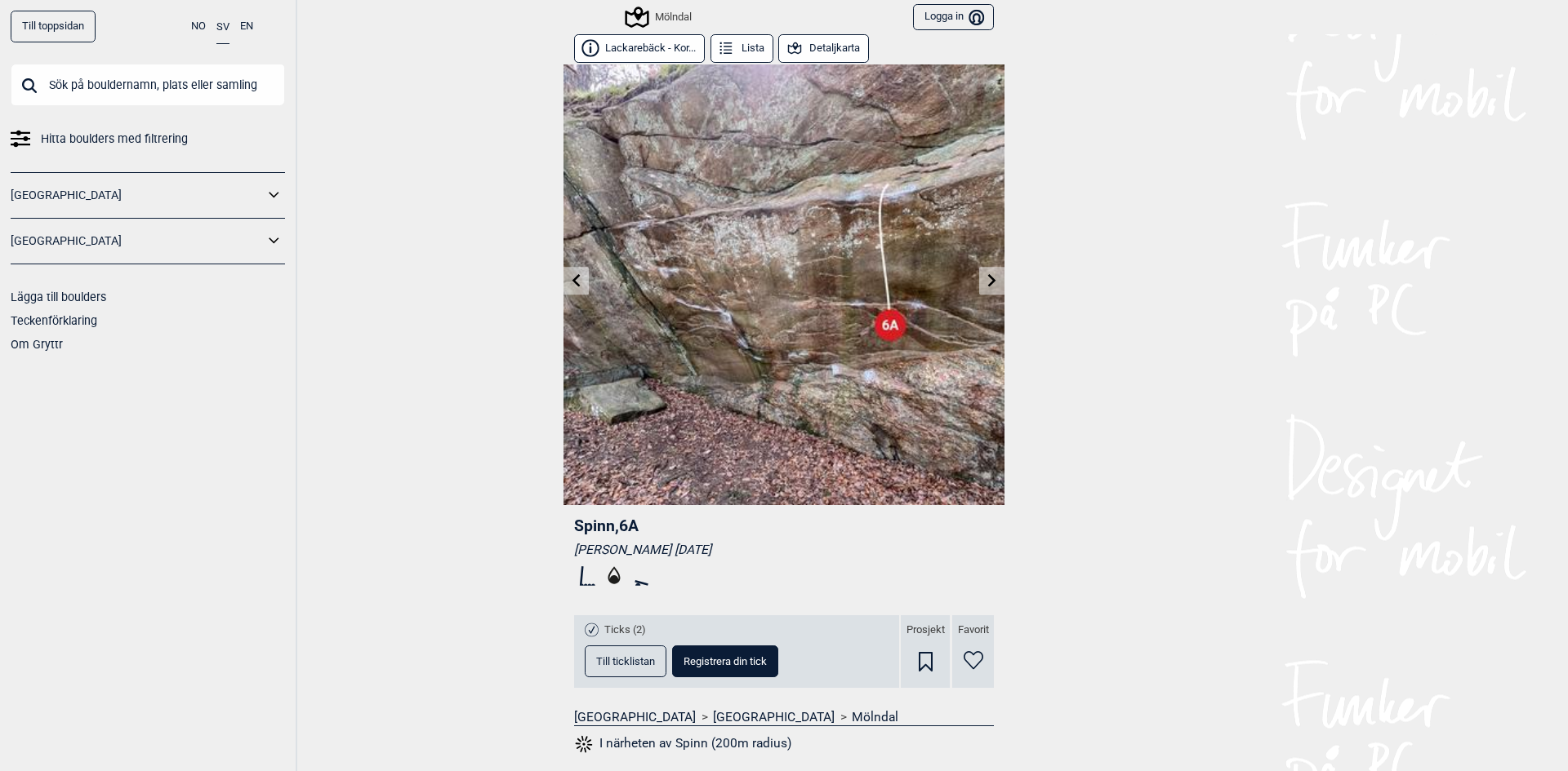
click at [988, 280] on icon at bounding box center [992, 280] width 8 height 13
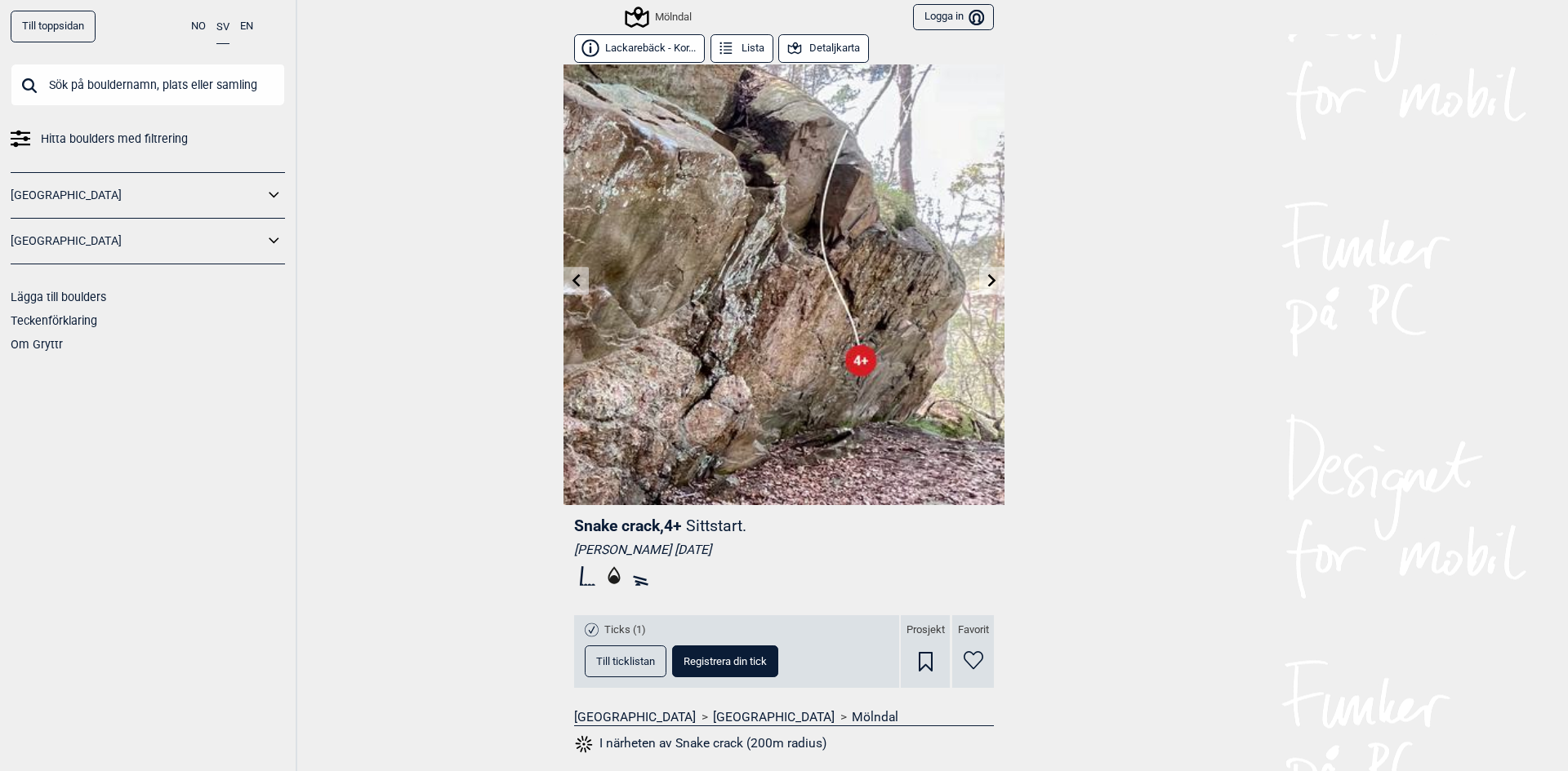
click at [988, 280] on icon at bounding box center [992, 280] width 8 height 13
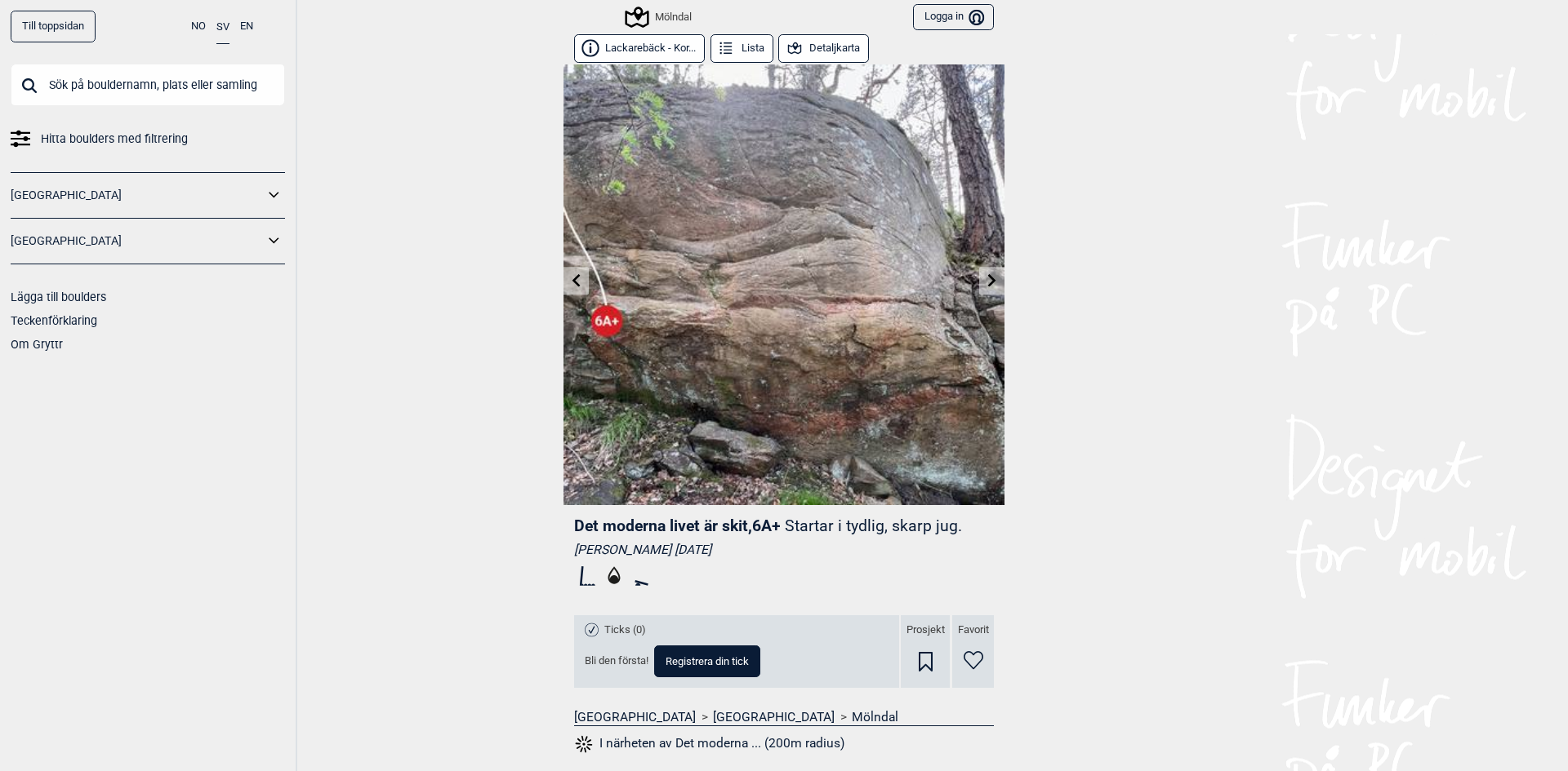
click at [988, 280] on icon at bounding box center [992, 280] width 8 height 13
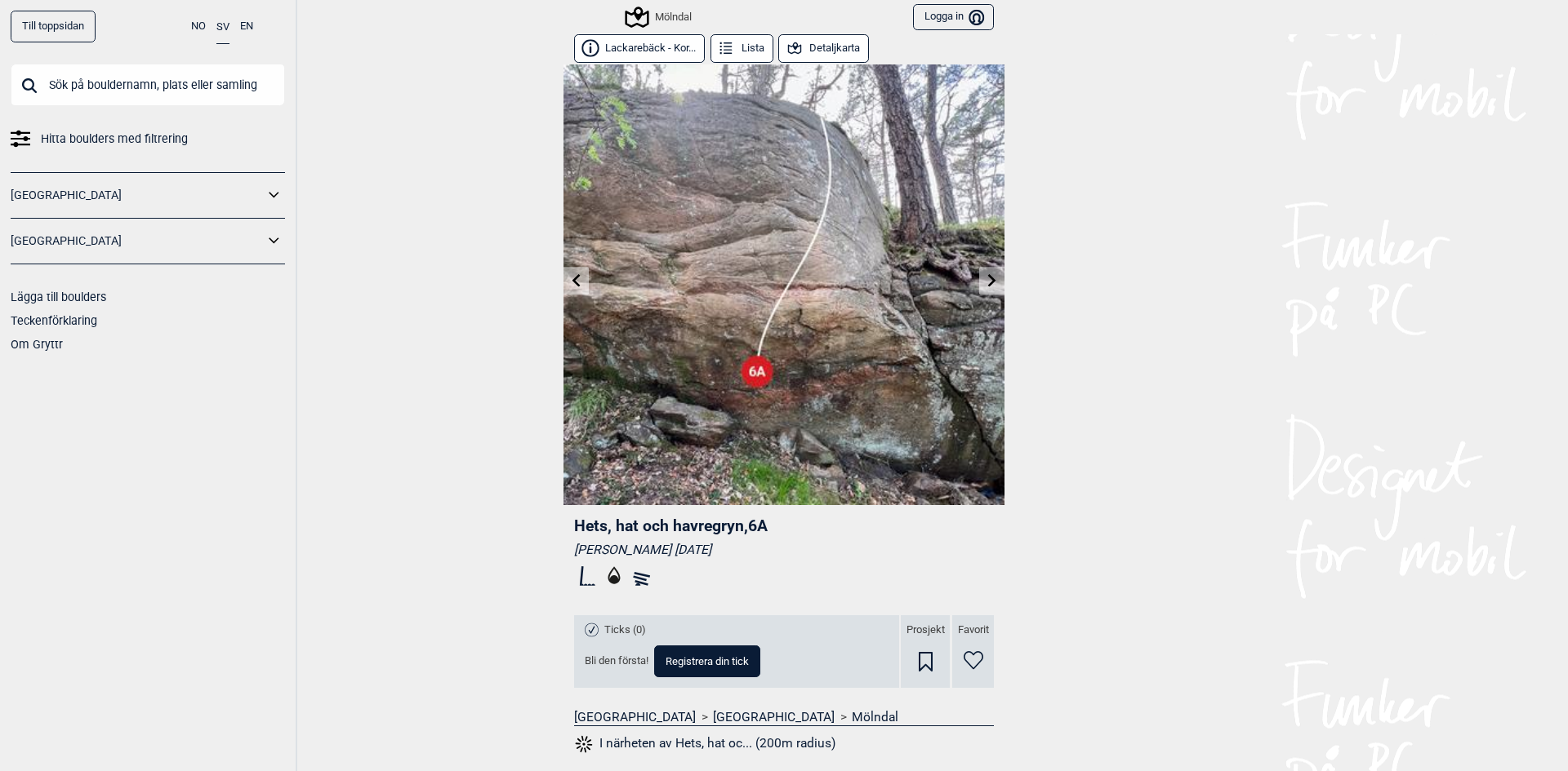
click at [988, 280] on icon at bounding box center [992, 280] width 8 height 13
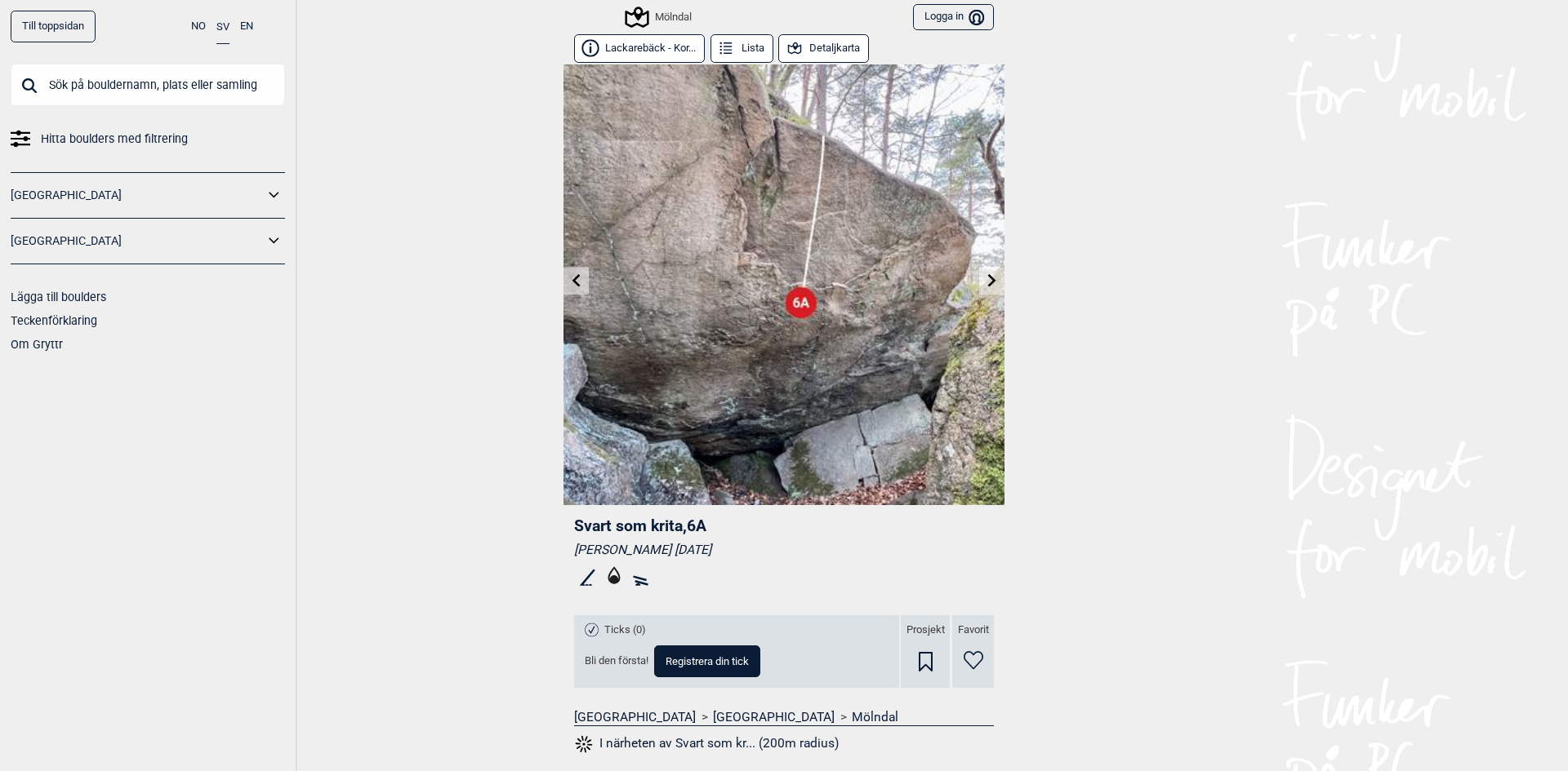
click at [988, 280] on icon at bounding box center [992, 280] width 8 height 13
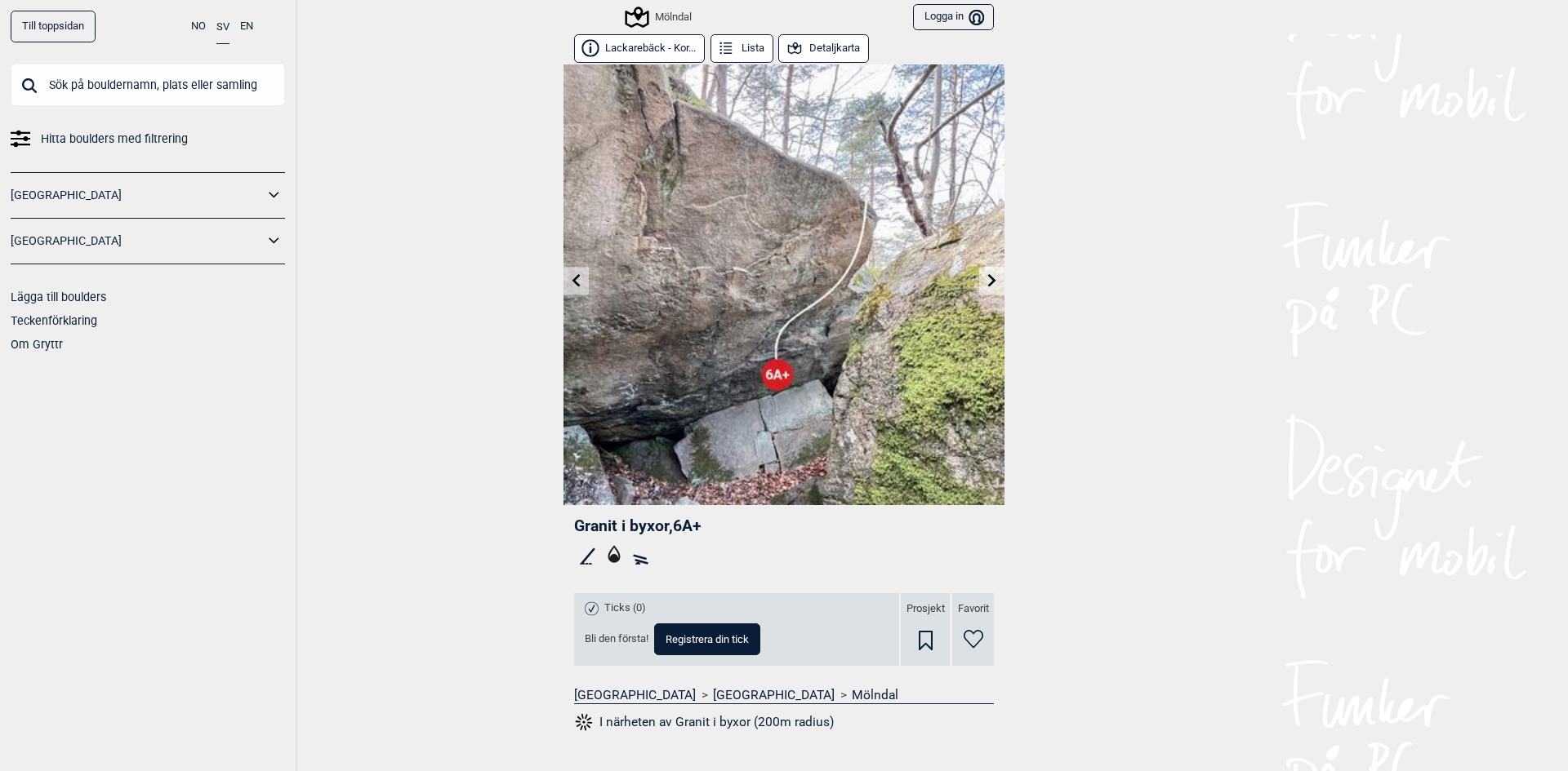
click at [986, 286] on icon at bounding box center [992, 280] width 13 height 13
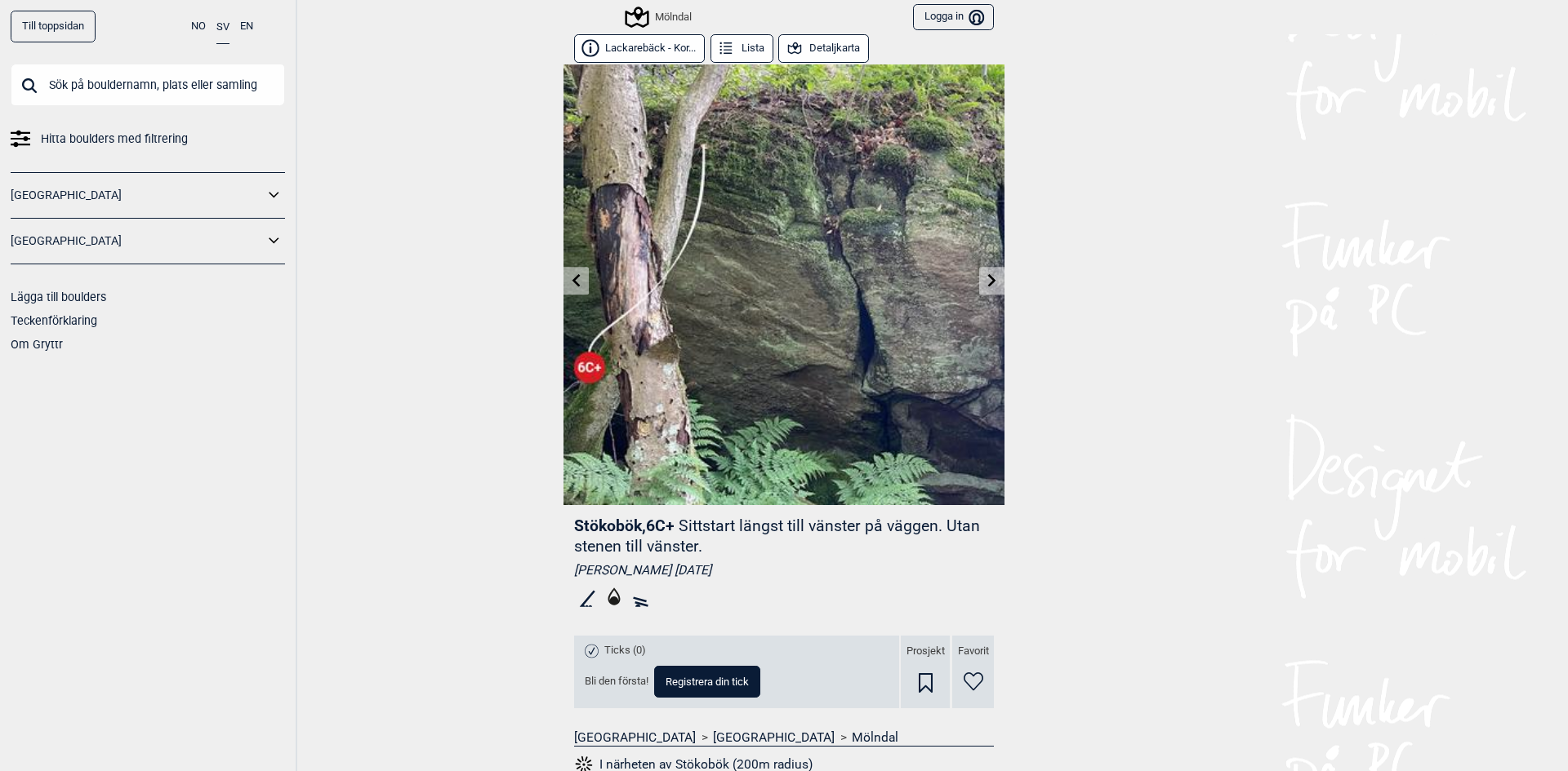
click at [986, 275] on icon at bounding box center [992, 280] width 13 height 13
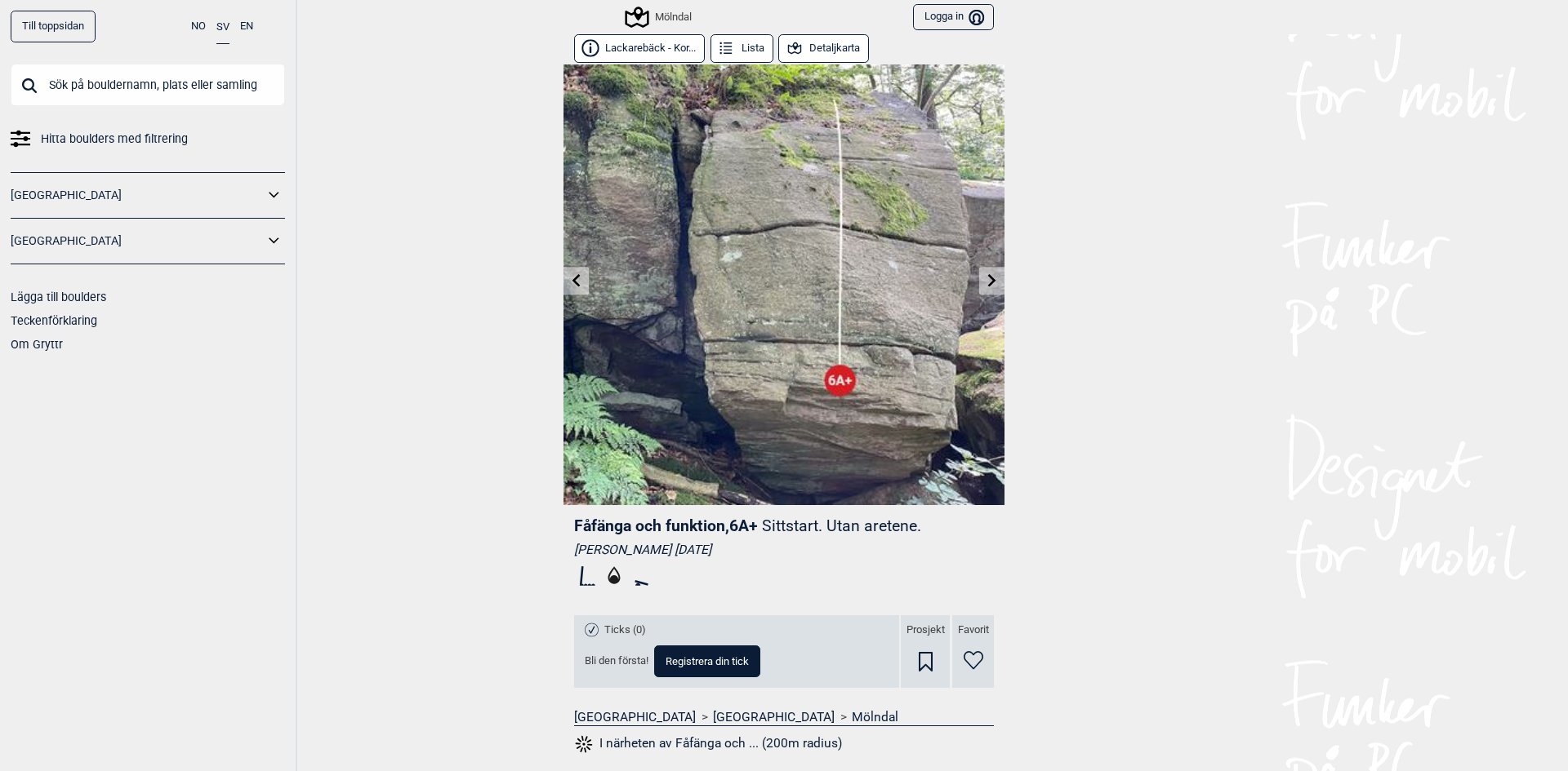
click at [979, 275] on link at bounding box center [991, 281] width 25 height 27
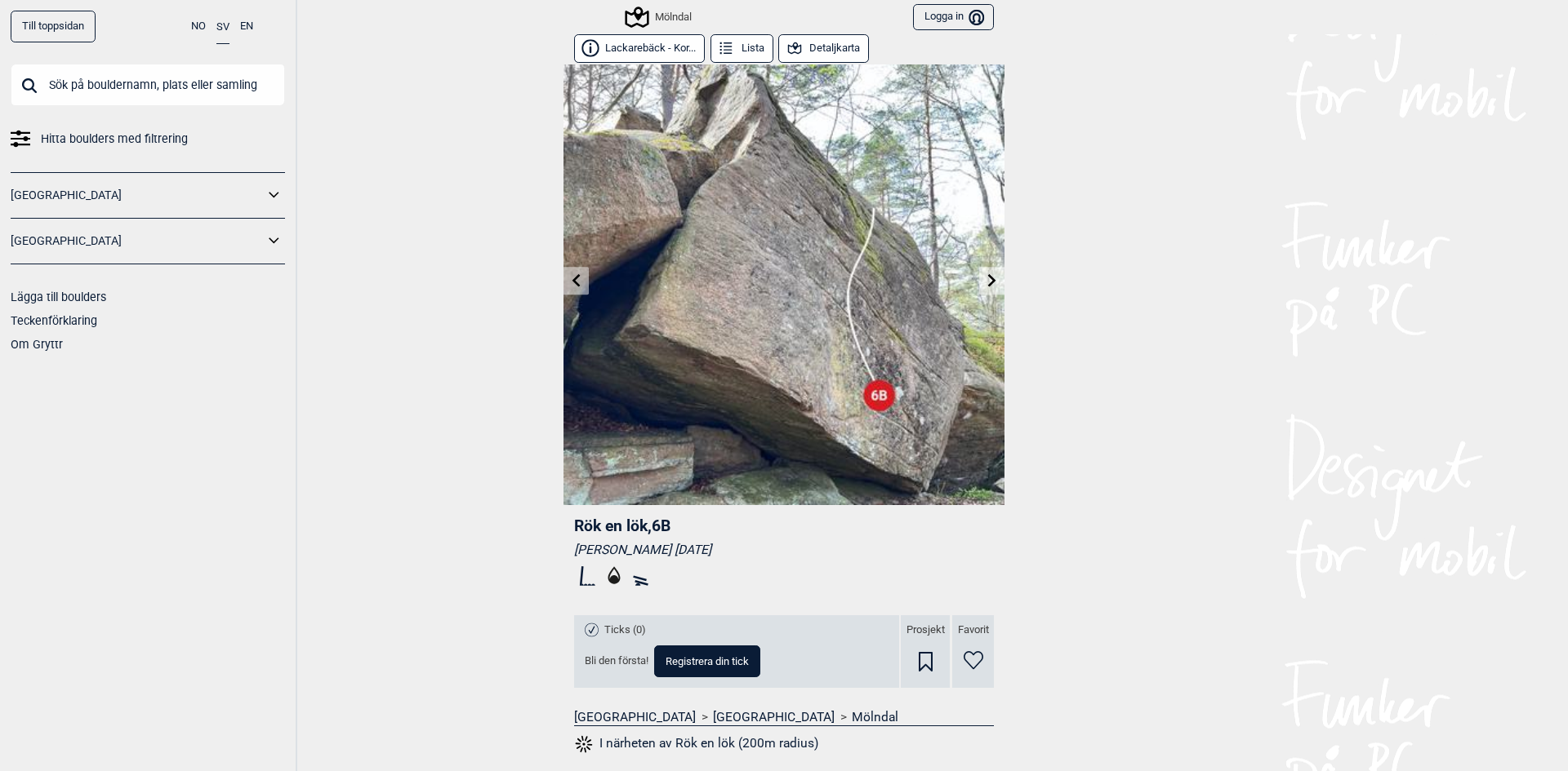
click at [988, 281] on icon at bounding box center [992, 280] width 8 height 13
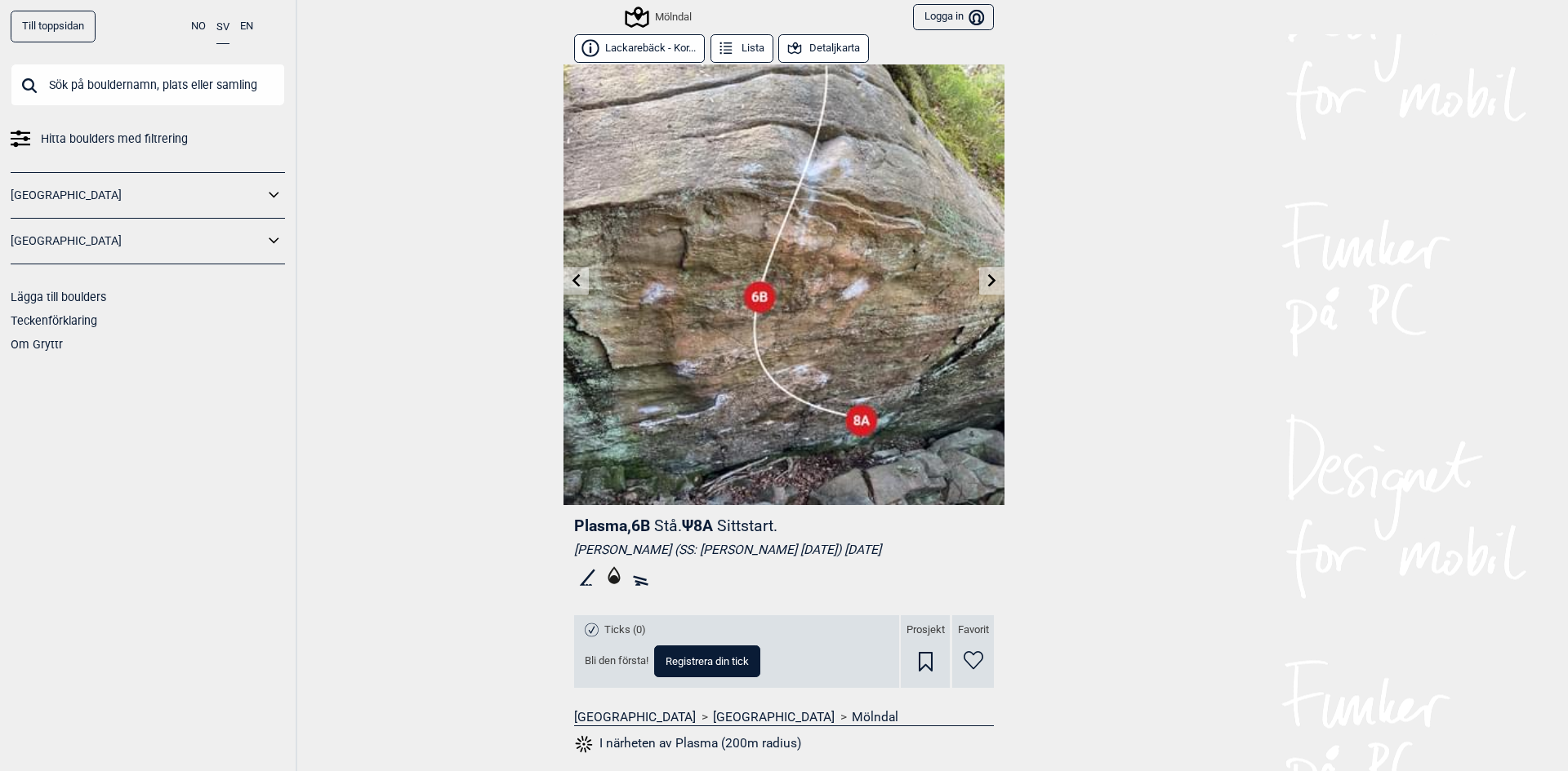
click at [979, 275] on link at bounding box center [991, 281] width 25 height 27
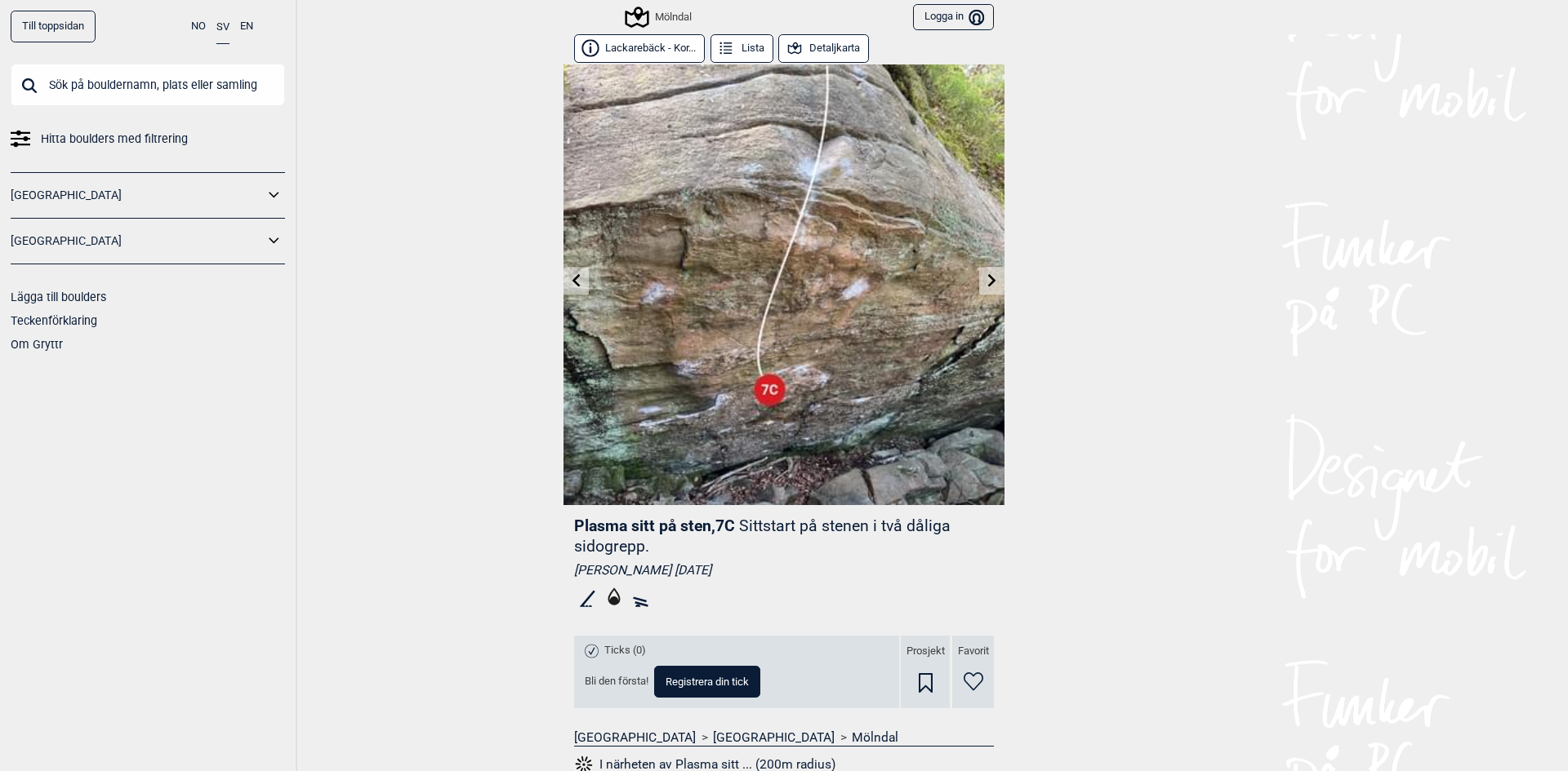
click at [979, 275] on link at bounding box center [991, 281] width 25 height 27
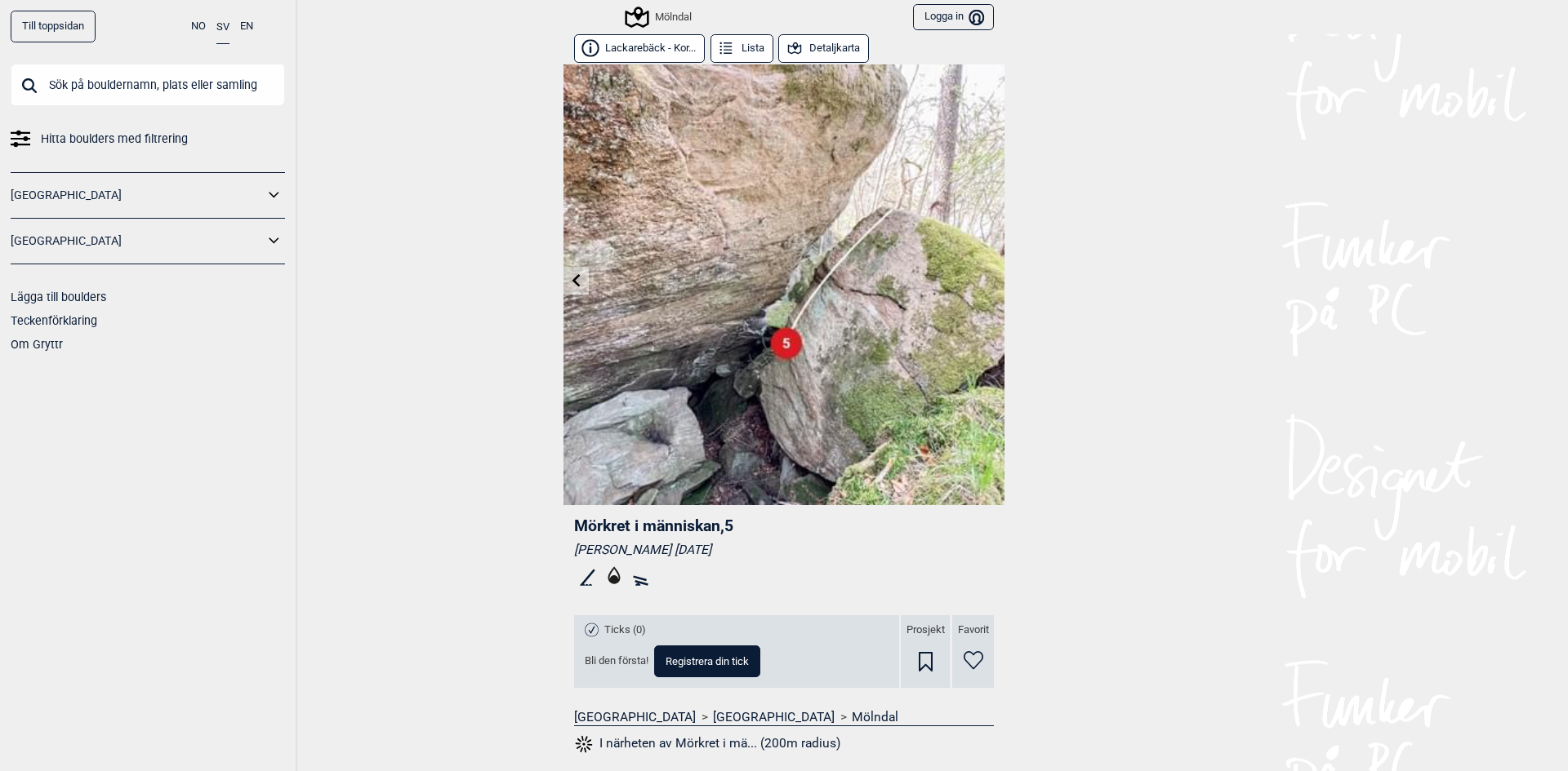
click at [978, 275] on img at bounding box center [784, 284] width 441 height 441
